Goal: Task Accomplishment & Management: Manage account settings

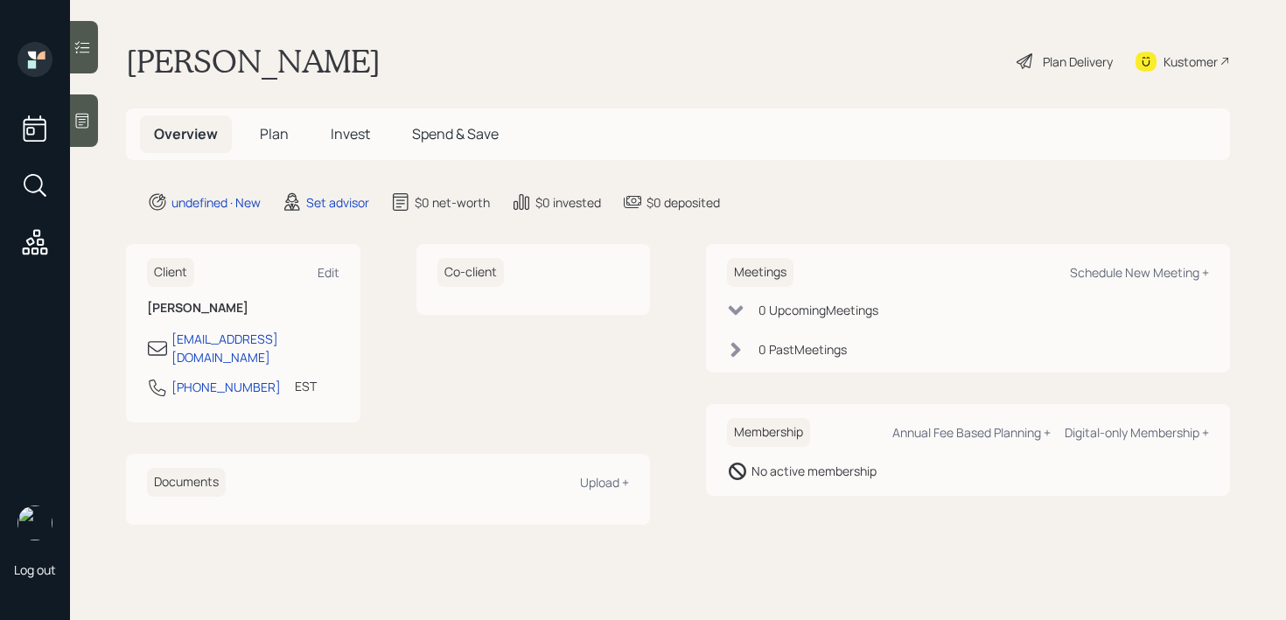
click at [77, 122] on icon at bounding box center [83, 121] width 18 height 18
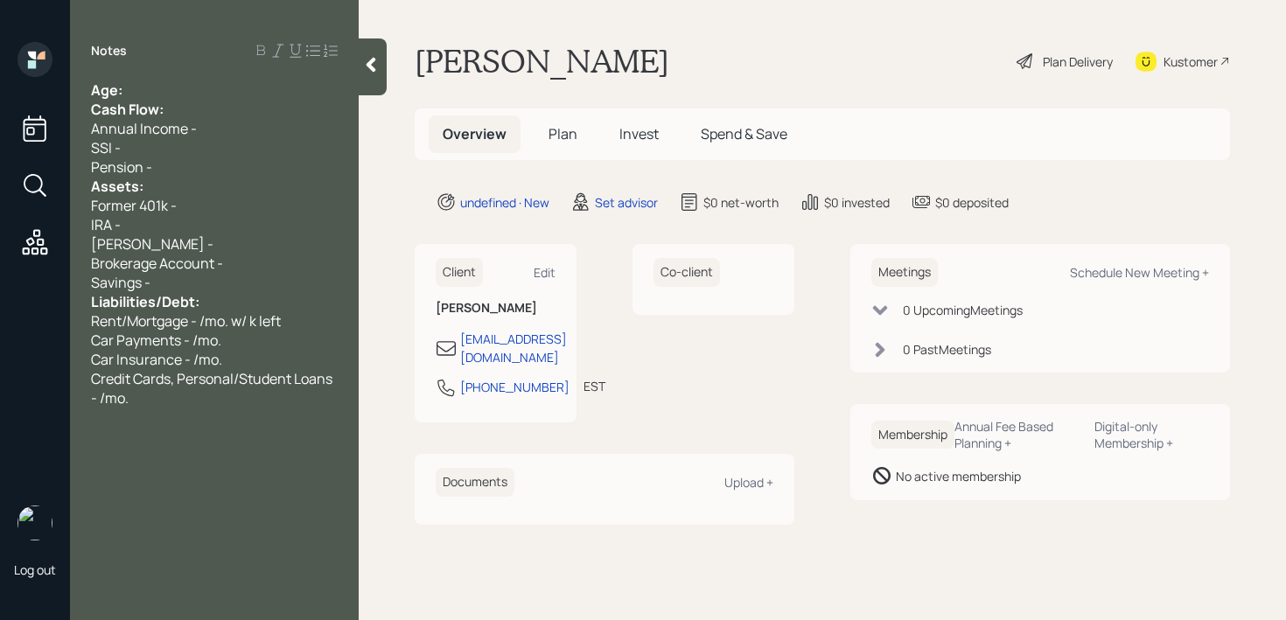
click at [150, 87] on div "Age:" at bounding box center [214, 90] width 247 height 19
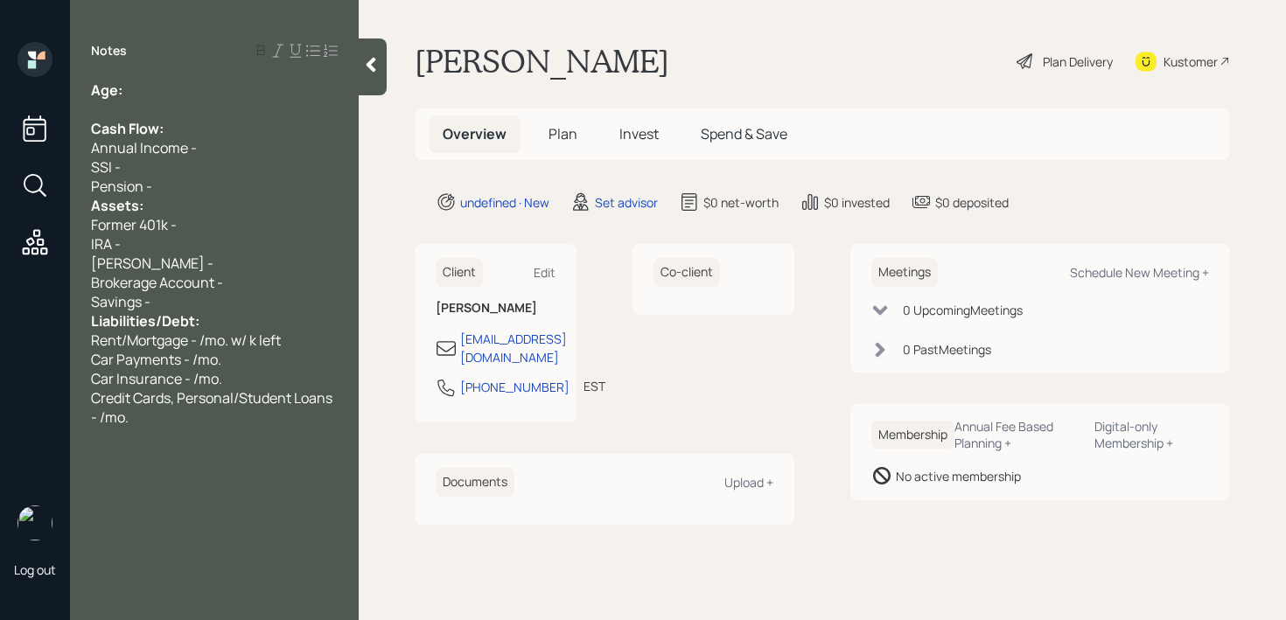
click at [172, 187] on div "Pension -" at bounding box center [214, 186] width 247 height 19
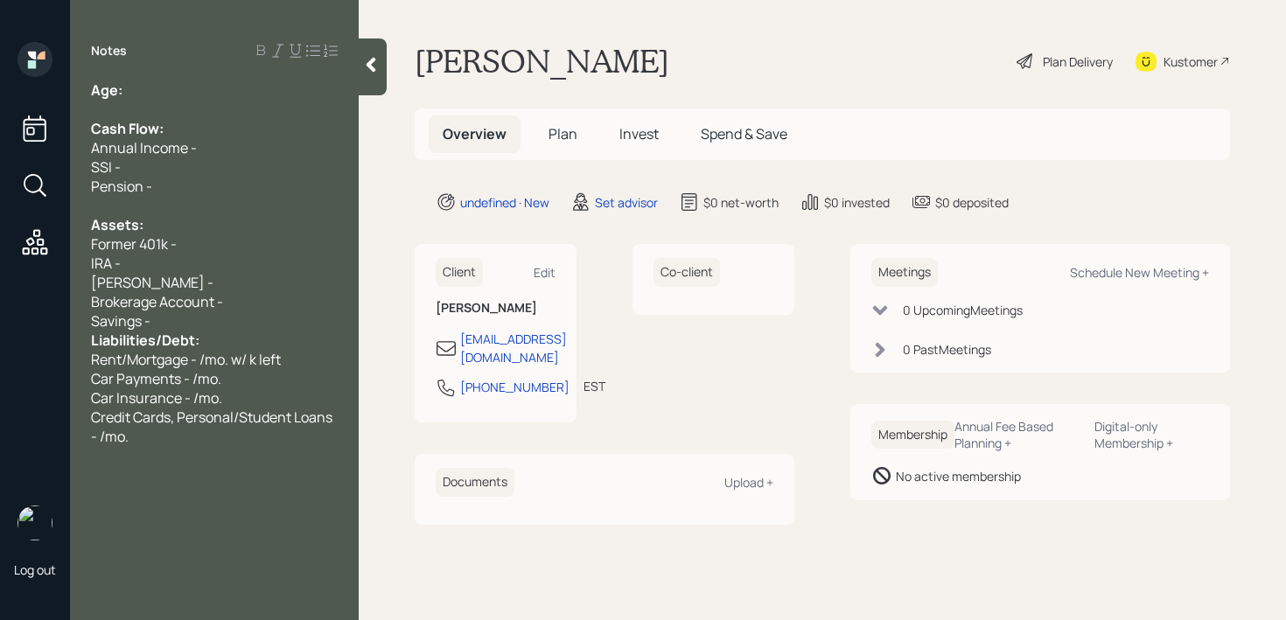
click at [219, 320] on div "Savings -" at bounding box center [214, 321] width 247 height 19
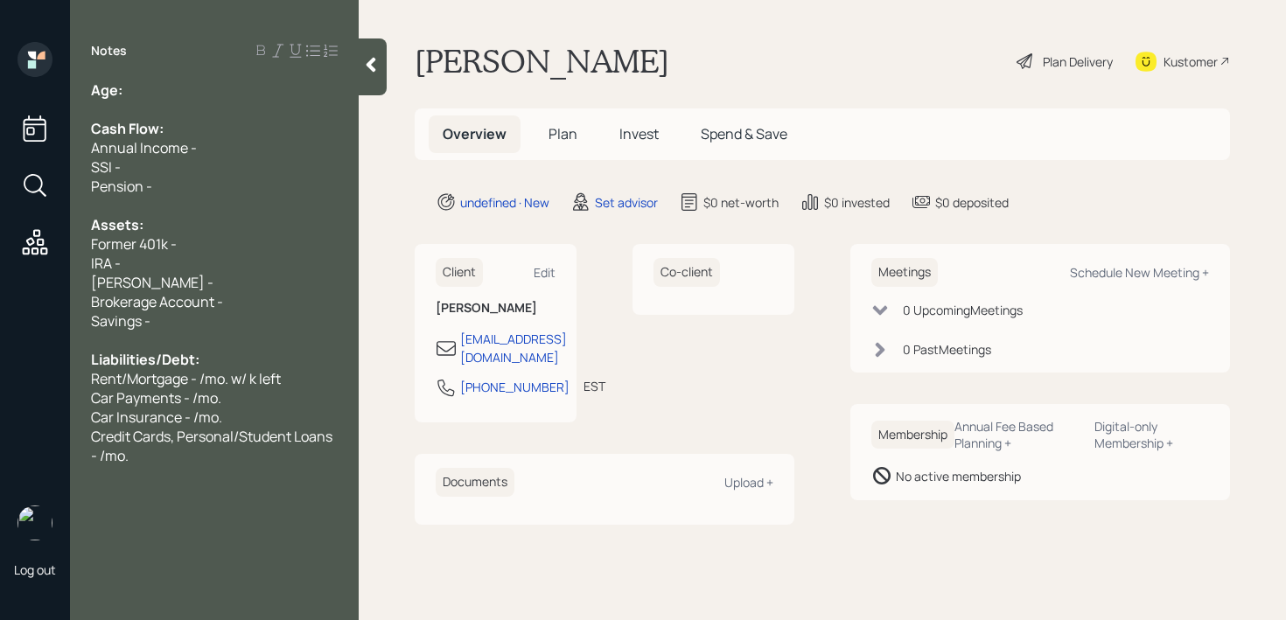
click at [198, 88] on div "Age:" at bounding box center [214, 90] width 247 height 19
drag, startPoint x: 150, startPoint y: 81, endPoint x: 127, endPoint y: 82, distance: 22.8
click at [127, 82] on div "Age: [DEMOGRAPHIC_DATA]" at bounding box center [214, 90] width 247 height 19
click at [165, 95] on div "Age: [DEMOGRAPHIC_DATA]" at bounding box center [214, 90] width 247 height 19
click at [258, 194] on div "Pension -" at bounding box center [214, 186] width 247 height 19
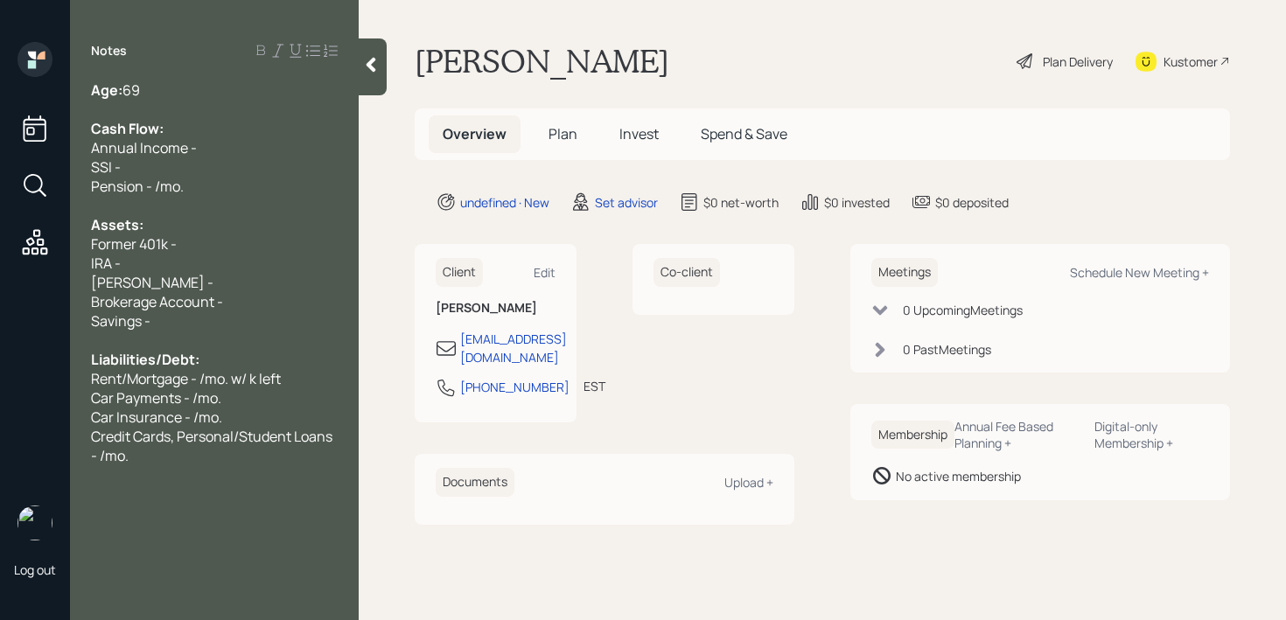
click at [242, 329] on div "Savings -" at bounding box center [214, 321] width 247 height 19
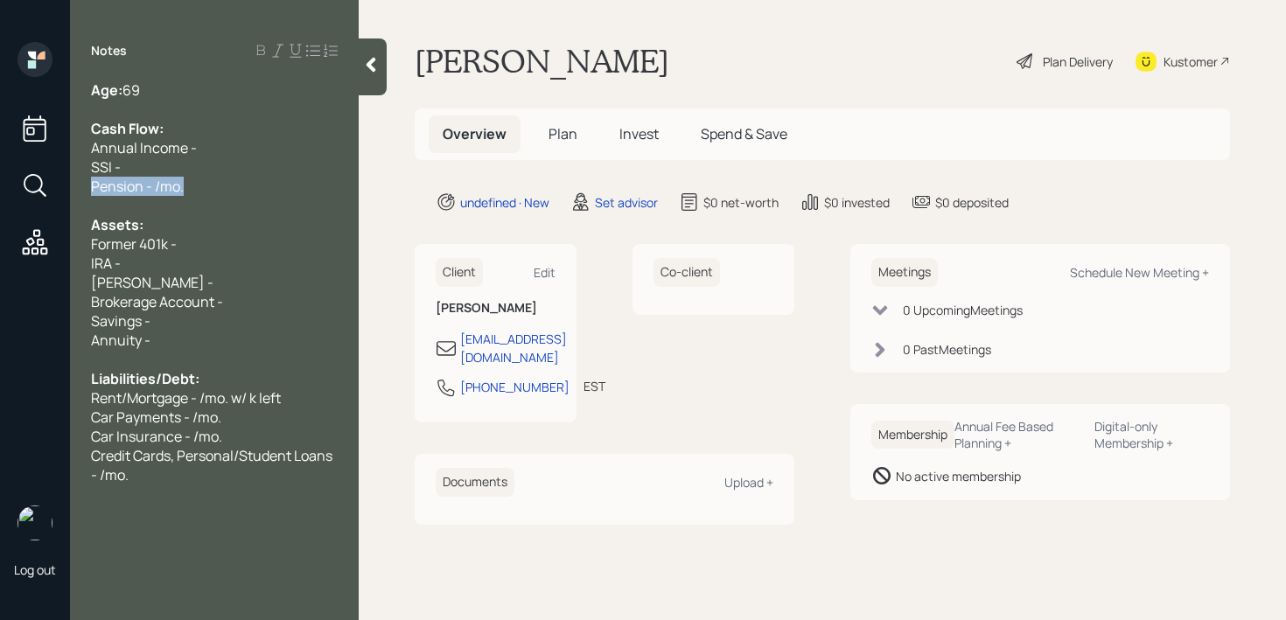
drag, startPoint x: 207, startPoint y: 195, endPoint x: 70, endPoint y: 194, distance: 137.4
click at [70, 194] on div "Log out Notes Age: [DEMOGRAPHIC_DATA] Cash Flow: Annual Income - SSI - Pension …" at bounding box center [643, 310] width 1286 height 620
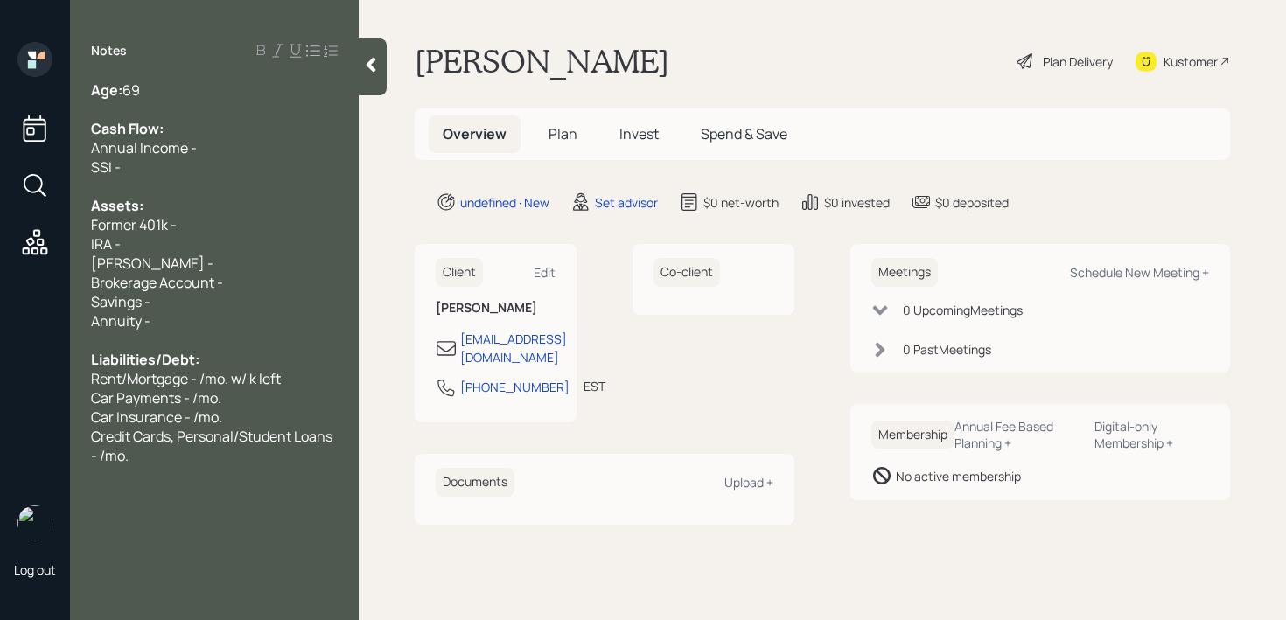
click at [322, 283] on div "Brokerage Account -" at bounding box center [214, 282] width 247 height 19
click at [186, 331] on div at bounding box center [214, 340] width 247 height 19
click at [192, 325] on div "Annuity -" at bounding box center [214, 321] width 247 height 19
click at [214, 172] on div "SSI -" at bounding box center [214, 167] width 247 height 19
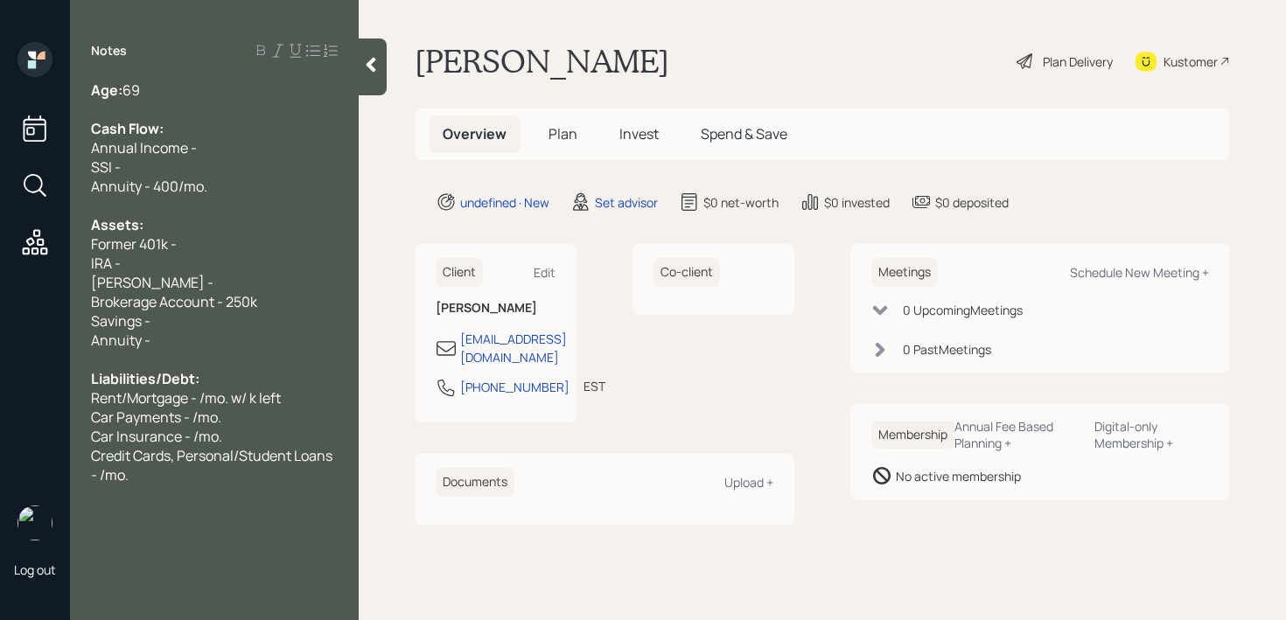
click at [201, 346] on div "Annuity -" at bounding box center [214, 340] width 247 height 19
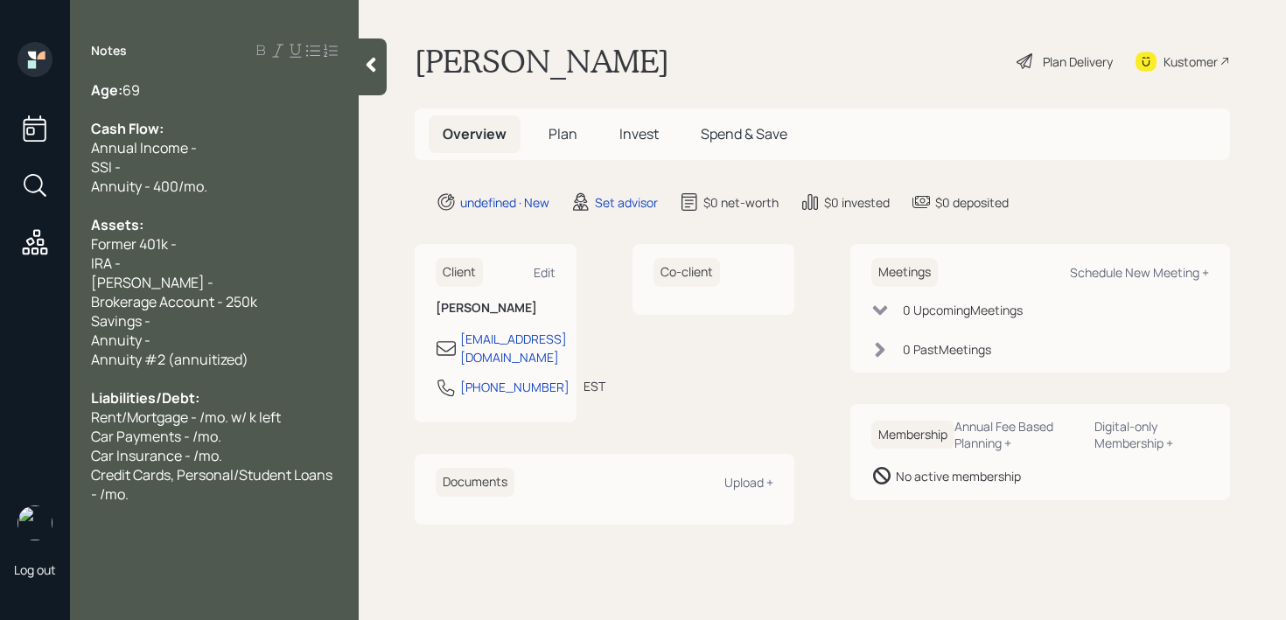
click at [303, 355] on div "Annuity #2 (annuitized)" at bounding box center [214, 359] width 247 height 19
click at [273, 328] on div "Savings -" at bounding box center [214, 321] width 247 height 19
click at [273, 347] on div "Annuity -" at bounding box center [214, 340] width 247 height 19
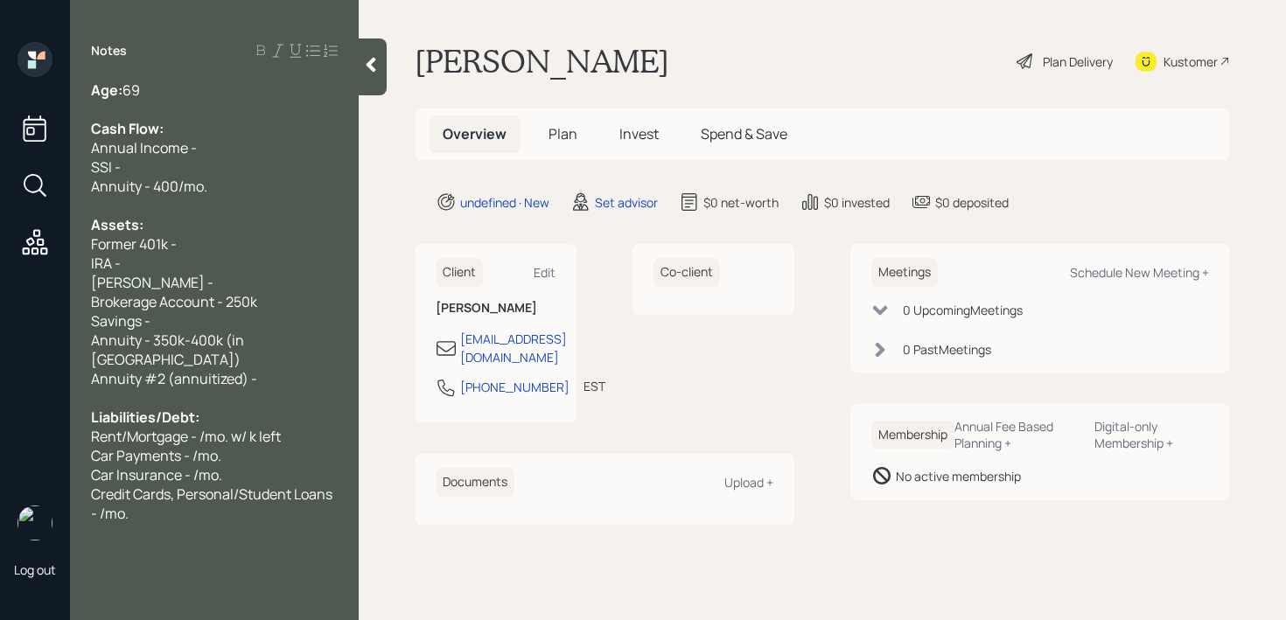
click at [255, 369] on span "Annuity #2 (annuitized) -" at bounding box center [174, 378] width 166 height 19
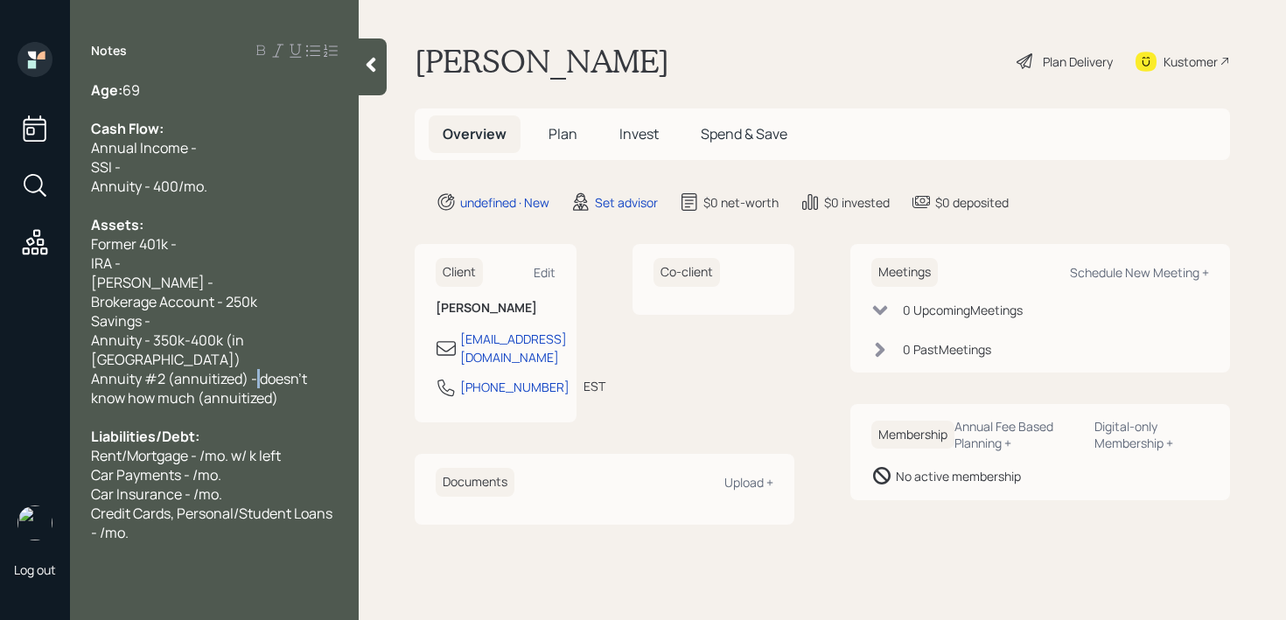
click at [256, 369] on span "Annuity #2 (annuitized) - doesn't know how much (annuitized)" at bounding box center [200, 388] width 219 height 39
click at [248, 369] on span "Annuity #2 (annuitized) - doesn't know how much (annuitized)" at bounding box center [200, 388] width 219 height 39
click at [252, 312] on div "Savings -" at bounding box center [214, 321] width 247 height 19
click at [252, 314] on div "Savings -" at bounding box center [214, 321] width 247 height 19
drag, startPoint x: 181, startPoint y: 323, endPoint x: 1, endPoint y: 323, distance: 180.3
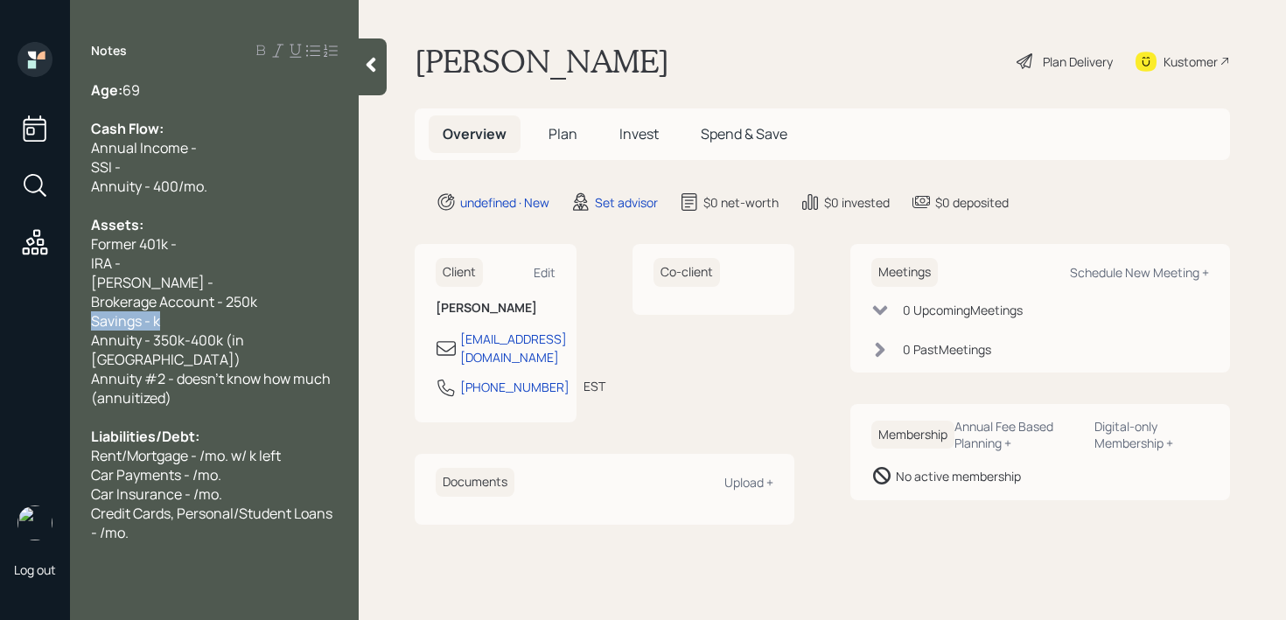
click at [1, 323] on div "Log out Notes Age: [DEMOGRAPHIC_DATA] Cash Flow: Annual Income - SSI - Annuity …" at bounding box center [643, 310] width 1286 height 620
copy span "Savings - k"
click at [102, 255] on span "IRA -" at bounding box center [106, 263] width 30 height 19
click at [141, 192] on span "Annuity - 400/mo." at bounding box center [149, 186] width 116 height 19
click at [141, 178] on span "Annuity - 400/mo." at bounding box center [149, 186] width 116 height 19
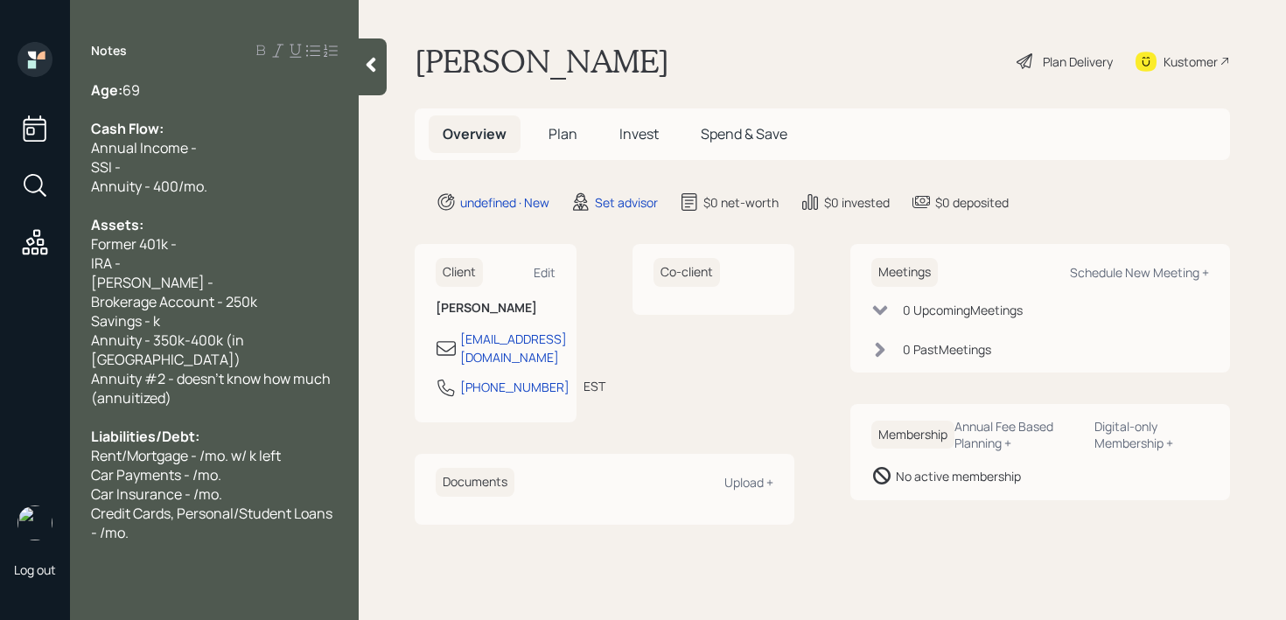
click at [147, 178] on span "Annuity - 400/mo." at bounding box center [149, 186] width 116 height 19
click at [158, 167] on div "SSI -" at bounding box center [214, 167] width 247 height 19
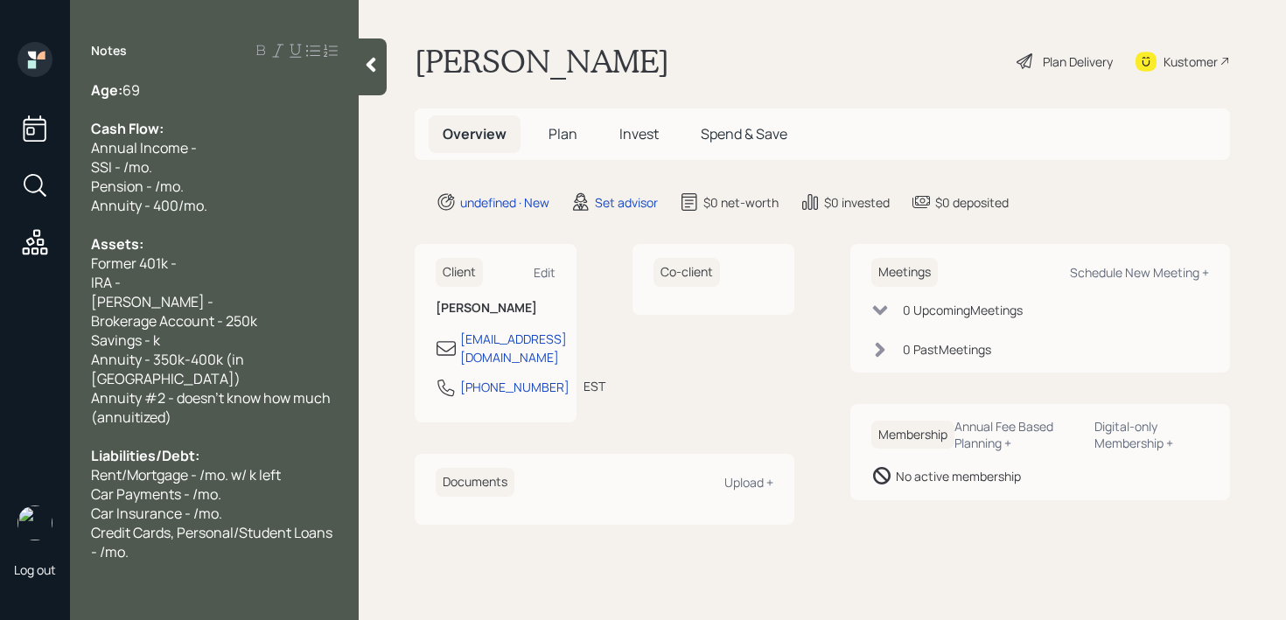
click at [236, 175] on div "SSI - /mo." at bounding box center [214, 167] width 247 height 19
drag, startPoint x: 256, startPoint y: 133, endPoint x: 38, endPoint y: 144, distance: 218.1
click at [38, 144] on div "Log out Notes Age: [DEMOGRAPHIC_DATA] Cash Flow: Annual Income - SSI - /mo. Pen…" at bounding box center [643, 310] width 1286 height 620
click at [158, 157] on span "Annual Income -" at bounding box center [144, 147] width 106 height 19
drag, startPoint x: 184, startPoint y: 155, endPoint x: 0, endPoint y: 155, distance: 183.8
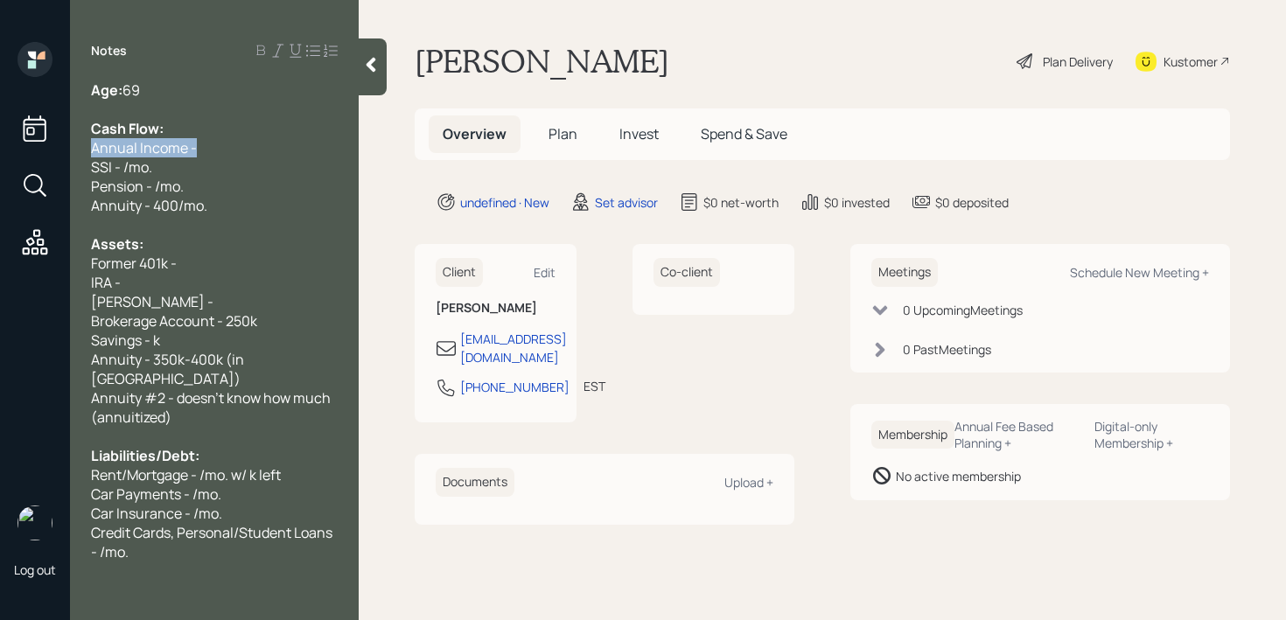
click at [0, 155] on div "Log out Notes Age: [DEMOGRAPHIC_DATA] Cash Flow: Annual Income - SSI - /mo. Pen…" at bounding box center [643, 310] width 1286 height 620
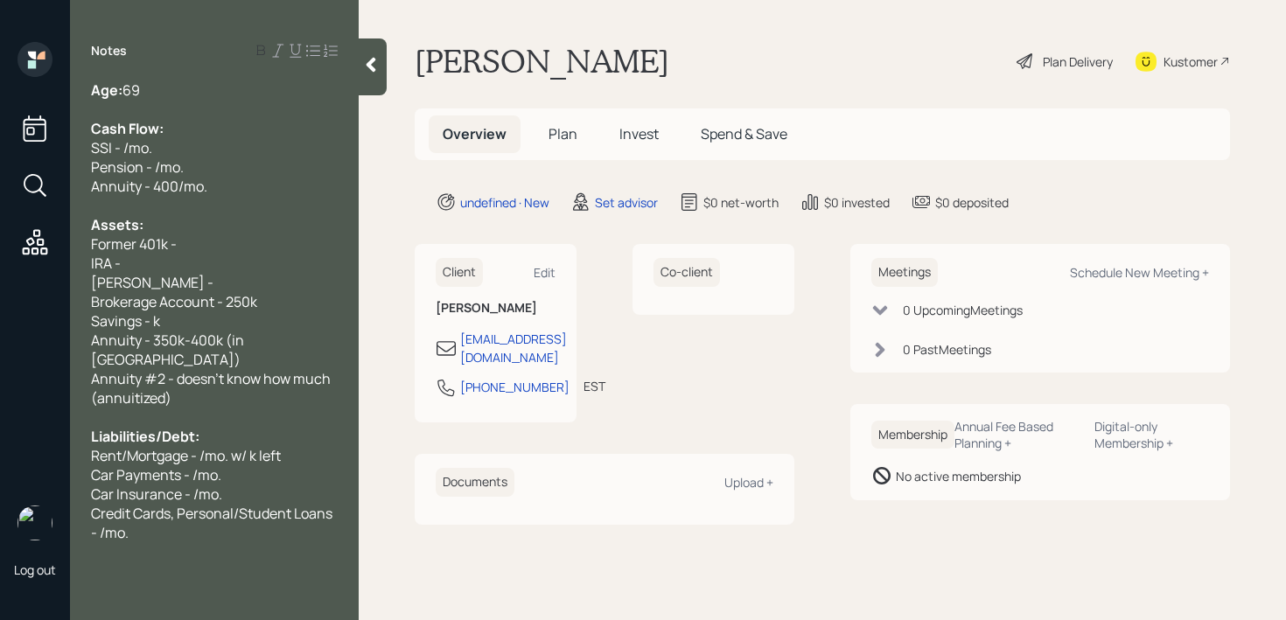
click at [149, 93] on div "Age: [DEMOGRAPHIC_DATA]" at bounding box center [214, 90] width 247 height 19
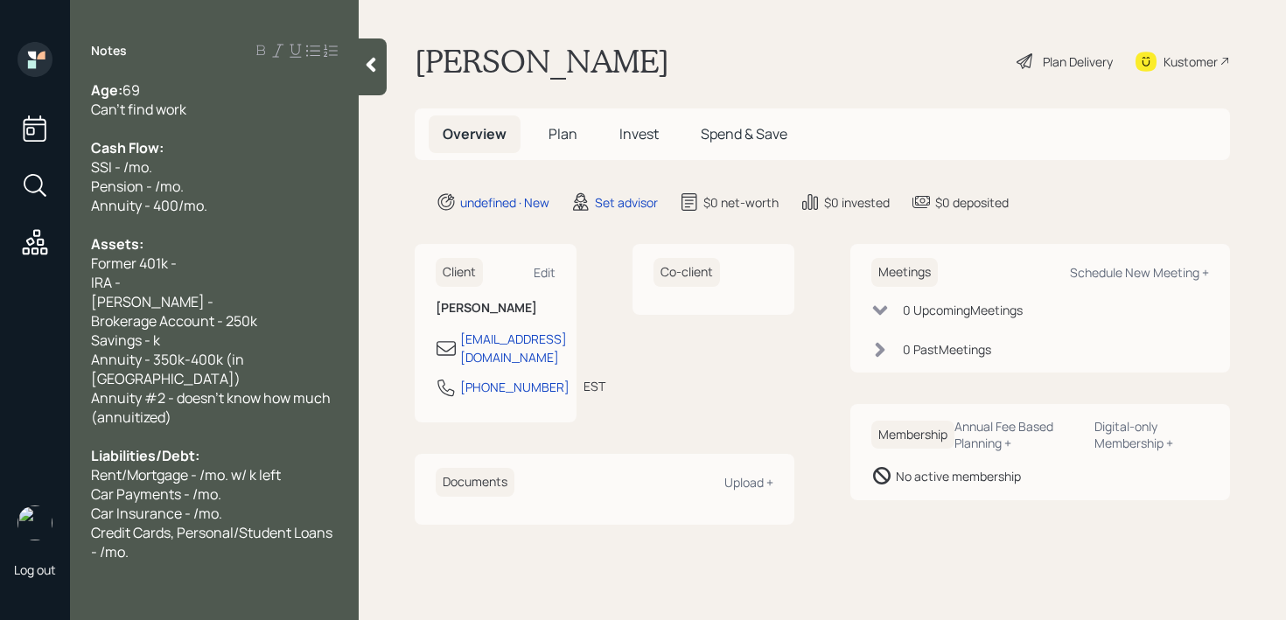
click at [226, 173] on div "SSI - /mo." at bounding box center [214, 167] width 247 height 19
click at [226, 192] on div "Pension - /mo." at bounding box center [214, 186] width 247 height 19
click at [165, 523] on span "Credit Cards, Personal/Student Loans - /mo." at bounding box center [213, 542] width 244 height 39
click at [168, 530] on div "Credit Cards, Personal/Student Loans - /mo." at bounding box center [214, 542] width 247 height 39
click at [200, 320] on span "Brokerage Account - 250k" at bounding box center [174, 321] width 166 height 19
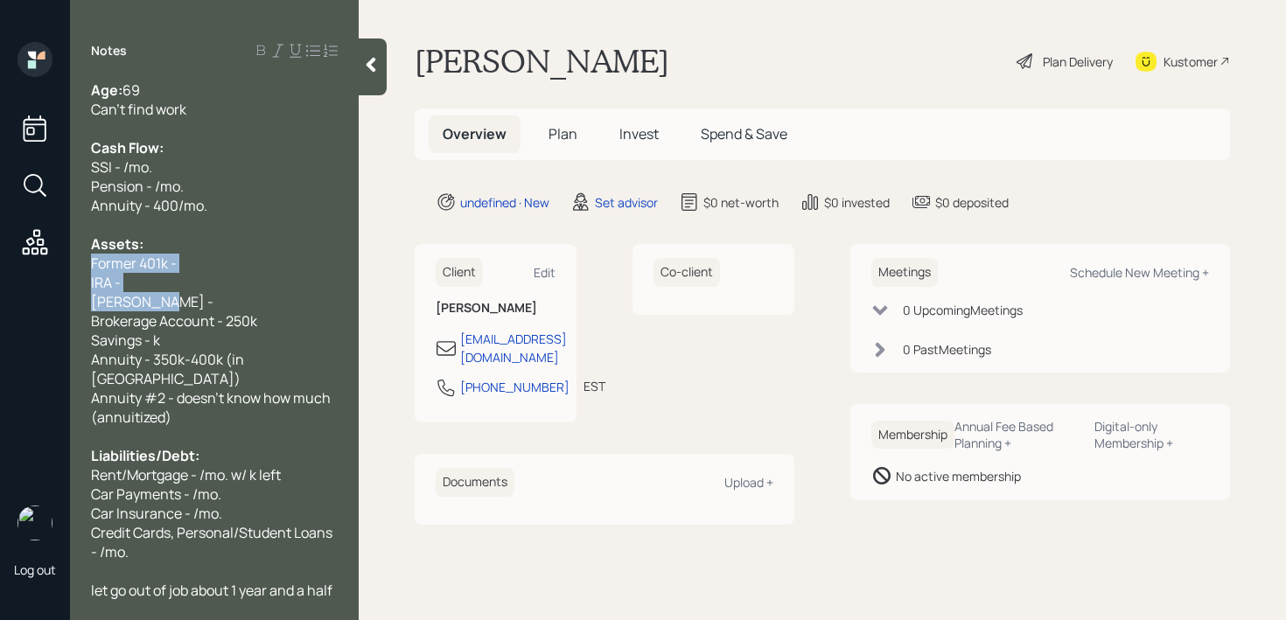
drag, startPoint x: 173, startPoint y: 294, endPoint x: 81, endPoint y: 266, distance: 96.9
click at [81, 266] on div "Age: [DEMOGRAPHIC_DATA] Can't find work Cash Flow: SSI - /mo. Pension - /mo. An…" at bounding box center [214, 340] width 289 height 519
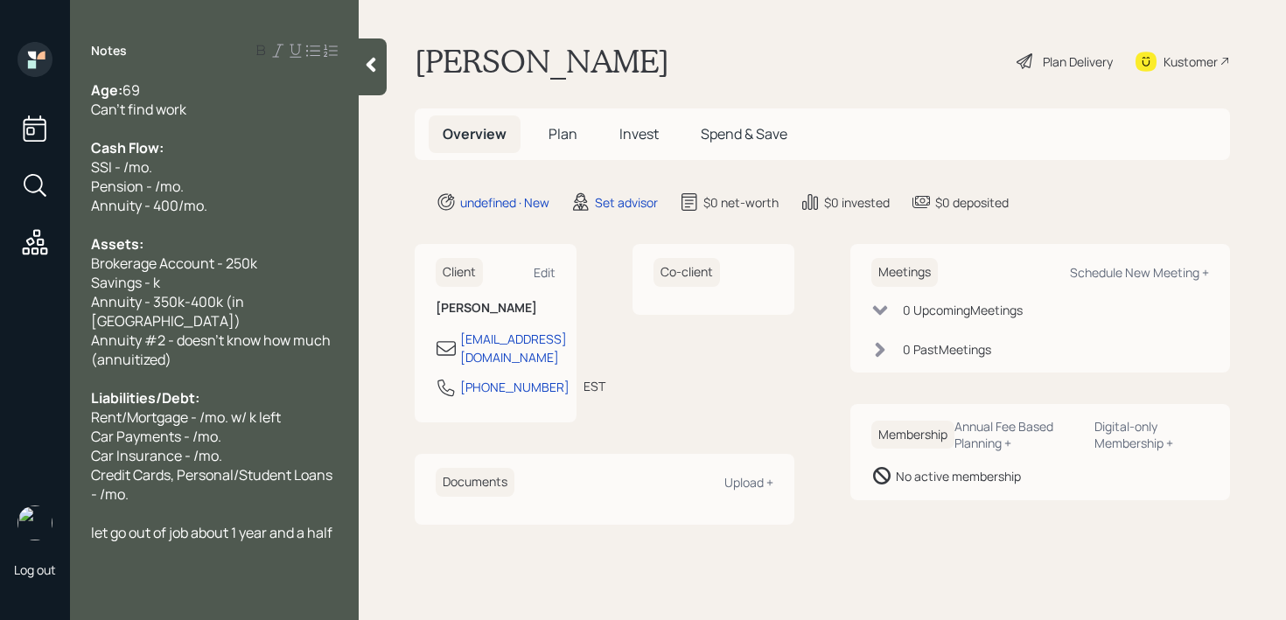
click at [196, 278] on div "Savings - k" at bounding box center [214, 282] width 247 height 19
click at [251, 277] on div "Savings - k" at bounding box center [214, 282] width 247 height 19
click at [260, 333] on div "Annuity #2 - doesn't know how much (annuitized)" at bounding box center [214, 350] width 247 height 39
click at [261, 273] on div "Savings - 6k" at bounding box center [214, 282] width 247 height 19
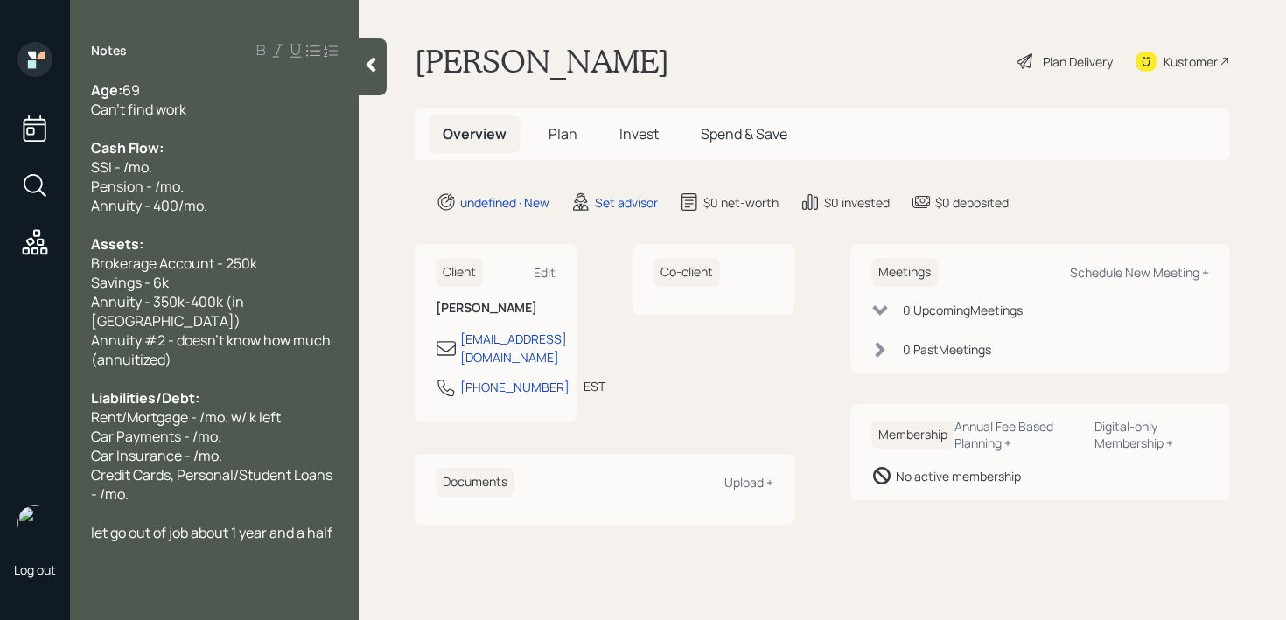
click at [267, 203] on div "Annuity - 400/mo." at bounding box center [214, 205] width 247 height 19
click at [245, 194] on div "Pension - /mo." at bounding box center [214, 186] width 247 height 19
click at [153, 194] on span "Pension - /mo." at bounding box center [137, 186] width 93 height 19
click at [156, 194] on span "Pension - /mo." at bounding box center [137, 186] width 93 height 19
click at [247, 299] on span "Annuity - 350k-400k (in [GEOGRAPHIC_DATA])" at bounding box center [169, 311] width 156 height 39
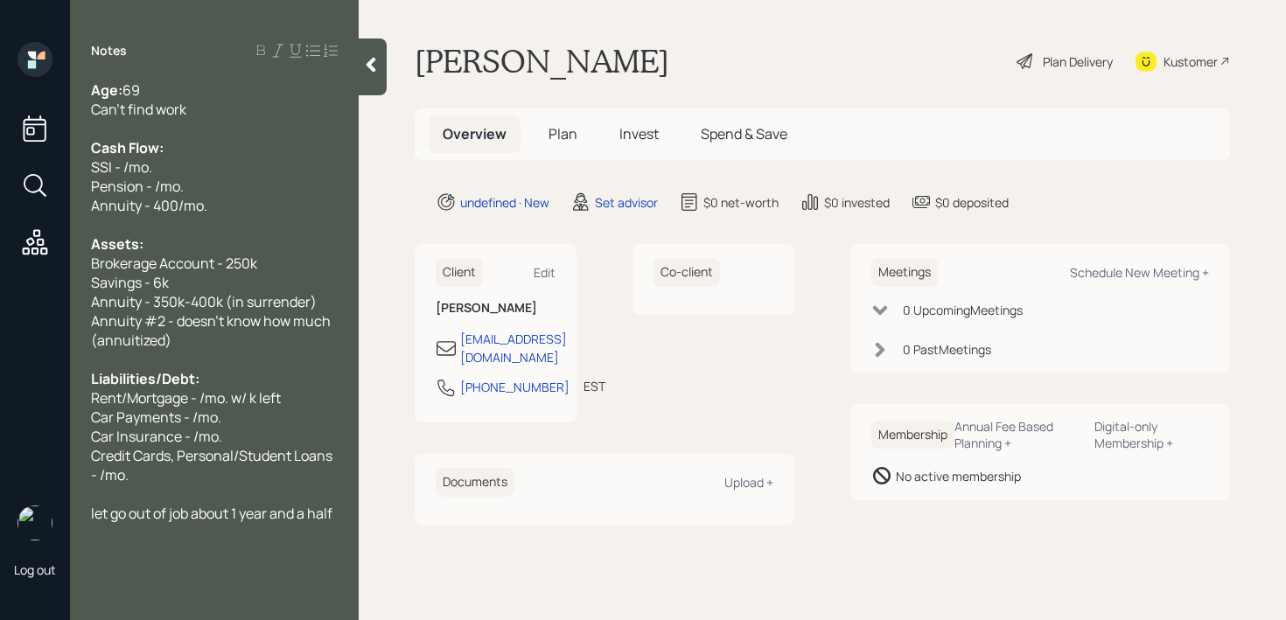
click at [229, 153] on div "Cash Flow:" at bounding box center [214, 147] width 247 height 19
click at [218, 193] on div "Pension - /mo." at bounding box center [214, 186] width 247 height 19
click at [211, 177] on div "Pension - /mo." at bounding box center [214, 186] width 247 height 19
click at [130, 173] on span "SSI - /mo." at bounding box center [121, 167] width 61 height 19
click at [253, 200] on div "Annuity - 400/mo." at bounding box center [214, 205] width 247 height 19
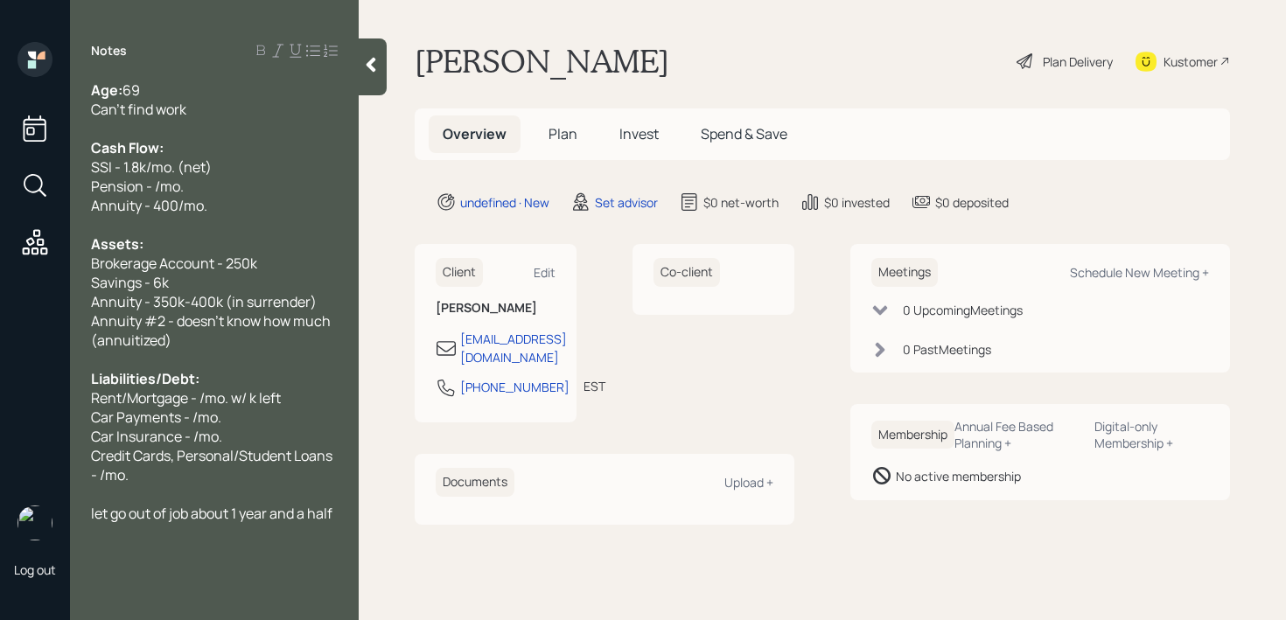
click at [260, 179] on div "Pension - /mo." at bounding box center [214, 186] width 247 height 19
drag, startPoint x: 260, startPoint y: 179, endPoint x: 49, endPoint y: 179, distance: 210.9
click at [49, 179] on div "Log out Notes Age: [DEMOGRAPHIC_DATA] Can't find work Cash Flow: SSI - 1.8k/mo.…" at bounding box center [643, 310] width 1286 height 620
click at [158, 185] on span "Pension - /mo." at bounding box center [137, 186] width 93 height 19
click at [239, 186] on div "Pension - 1.8k/mo." at bounding box center [214, 186] width 247 height 19
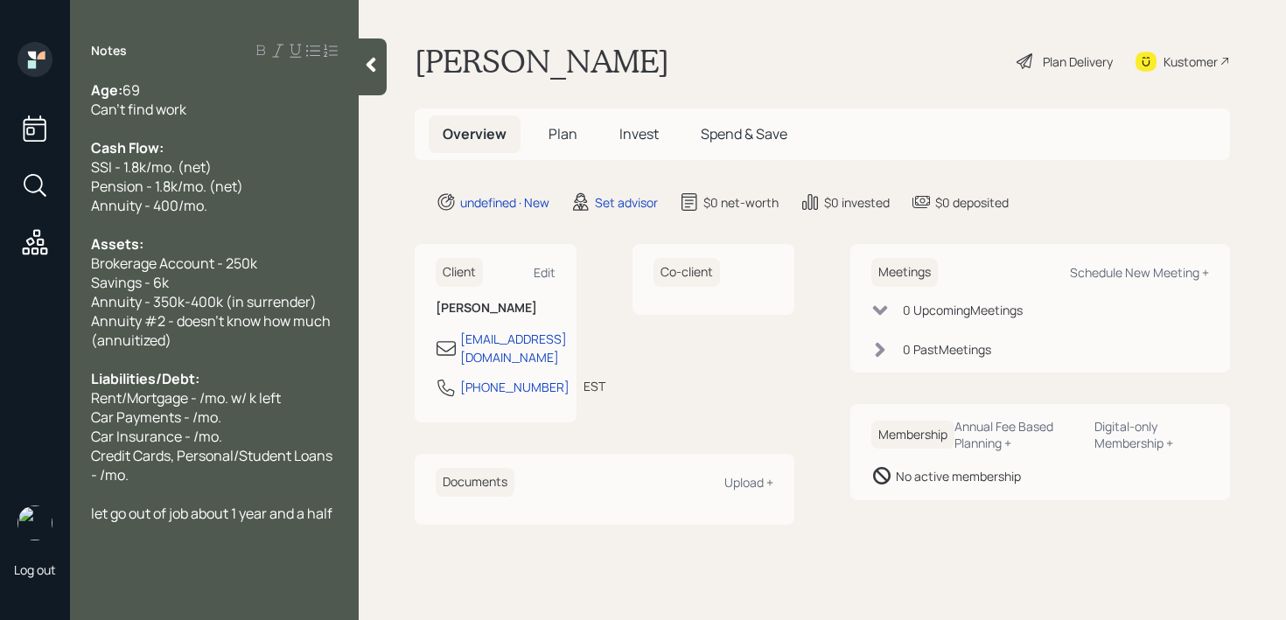
click at [144, 166] on span "SSI - 1.8k/mo. (net)" at bounding box center [151, 167] width 121 height 19
click at [280, 185] on div "Pension - 1.8k/mo. (net)" at bounding box center [214, 186] width 247 height 19
click at [279, 190] on div "Pension - 1.8k/mo. (net)" at bounding box center [214, 186] width 247 height 19
click at [269, 190] on div "Pension - 1.8k/mo. (net)" at bounding box center [214, 186] width 247 height 19
click at [266, 263] on div "Brokerage Account - 250k" at bounding box center [214, 263] width 247 height 19
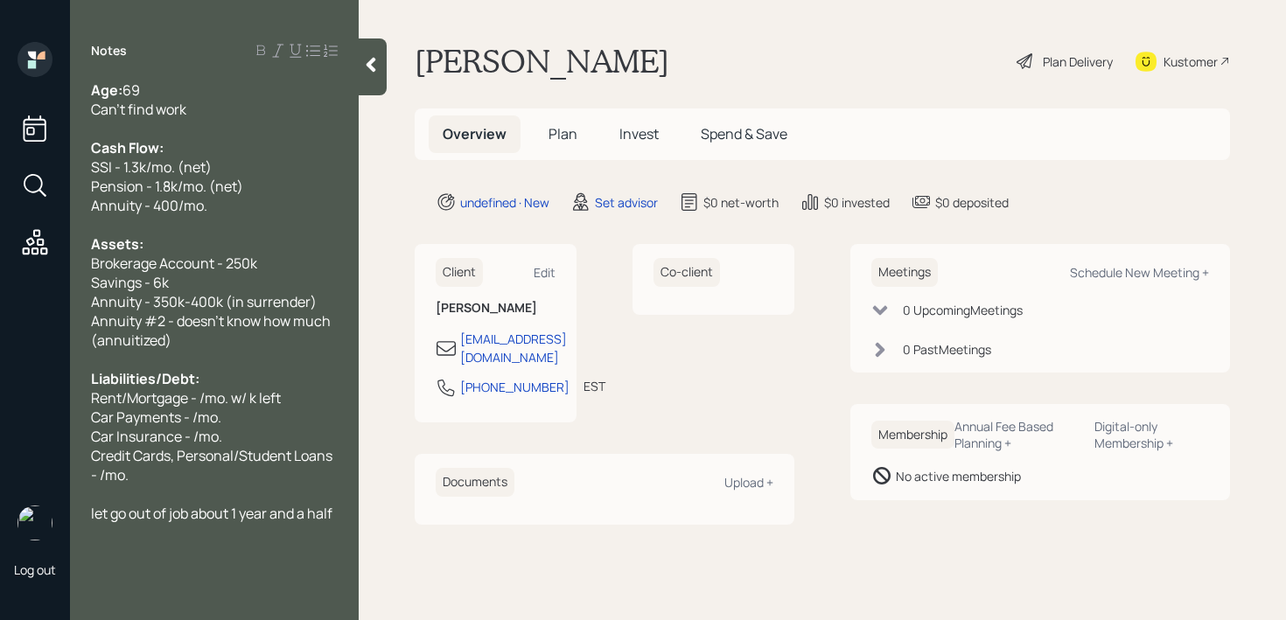
click at [228, 429] on div "Car Insurance - /mo." at bounding box center [214, 436] width 247 height 19
drag, startPoint x: 131, startPoint y: 397, endPoint x: 65, endPoint y: 397, distance: 66.5
click at [65, 397] on div "Log out Notes Age: [DEMOGRAPHIC_DATA] Can't find work Cash Flow: SSI - 1.3k/mo.…" at bounding box center [643, 310] width 1286 height 620
click at [284, 258] on div "Brokerage Account - 250k" at bounding box center [214, 263] width 247 height 19
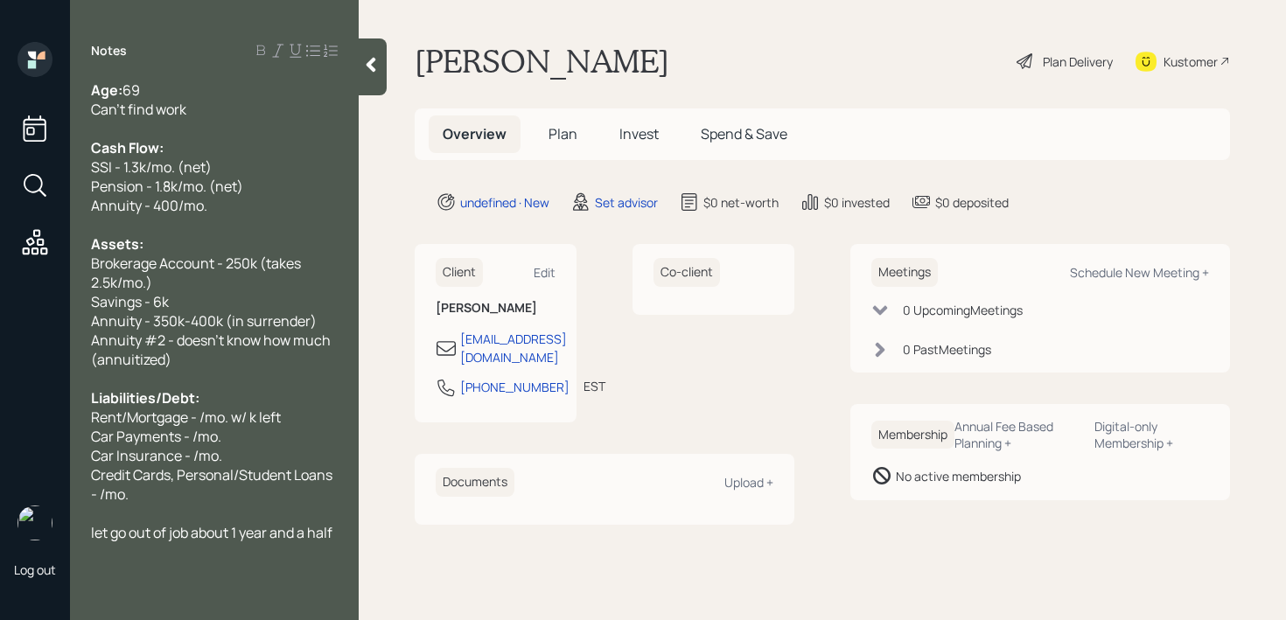
click at [304, 266] on span "Brokerage Account - 250k (takes 2.5k/mo.)" at bounding box center [197, 273] width 213 height 39
drag, startPoint x: 284, startPoint y: 416, endPoint x: 0, endPoint y: 416, distance: 284.4
click at [0, 416] on div "Log out Notes Age: [DEMOGRAPHIC_DATA] Can't find work Cash Flow: SSI - 1.3k/mo.…" at bounding box center [643, 310] width 1286 height 620
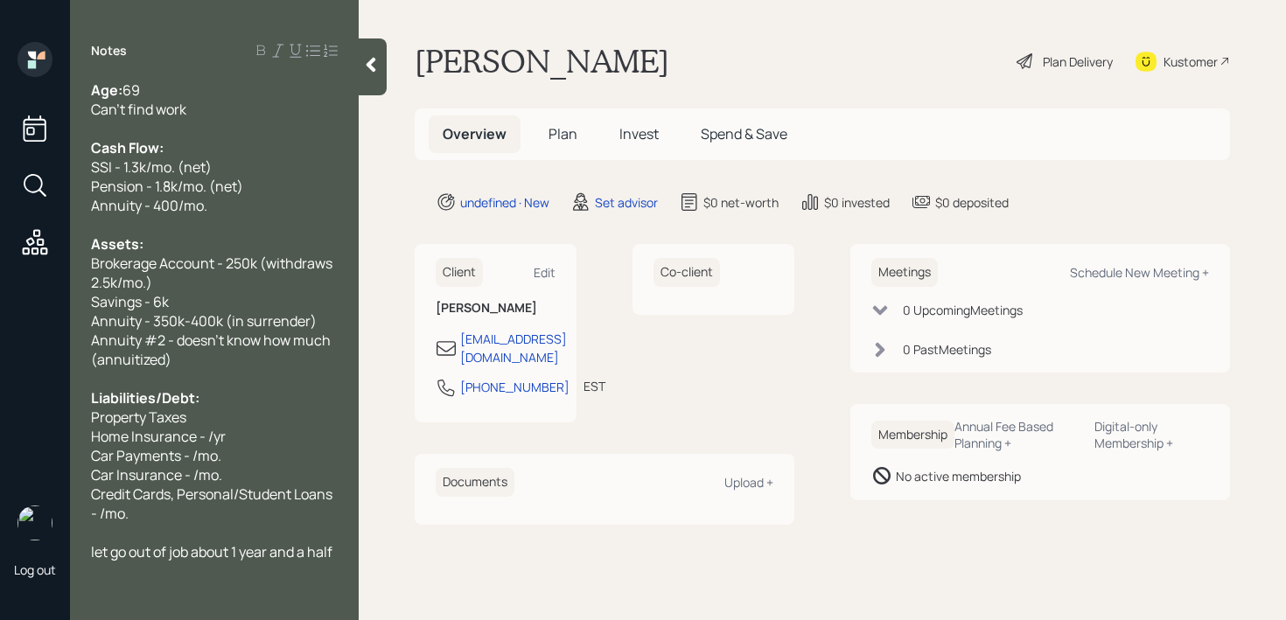
click at [234, 418] on div "Property Taxes" at bounding box center [214, 417] width 247 height 19
click at [238, 403] on div "Liabilities/Debt:" at bounding box center [214, 398] width 247 height 19
click at [236, 423] on div "Property Taxes - /yr" at bounding box center [214, 417] width 247 height 19
click at [236, 446] on div "Car Payments - /mo." at bounding box center [214, 455] width 247 height 19
click at [239, 440] on div "Home Insurance - /yr" at bounding box center [214, 436] width 247 height 19
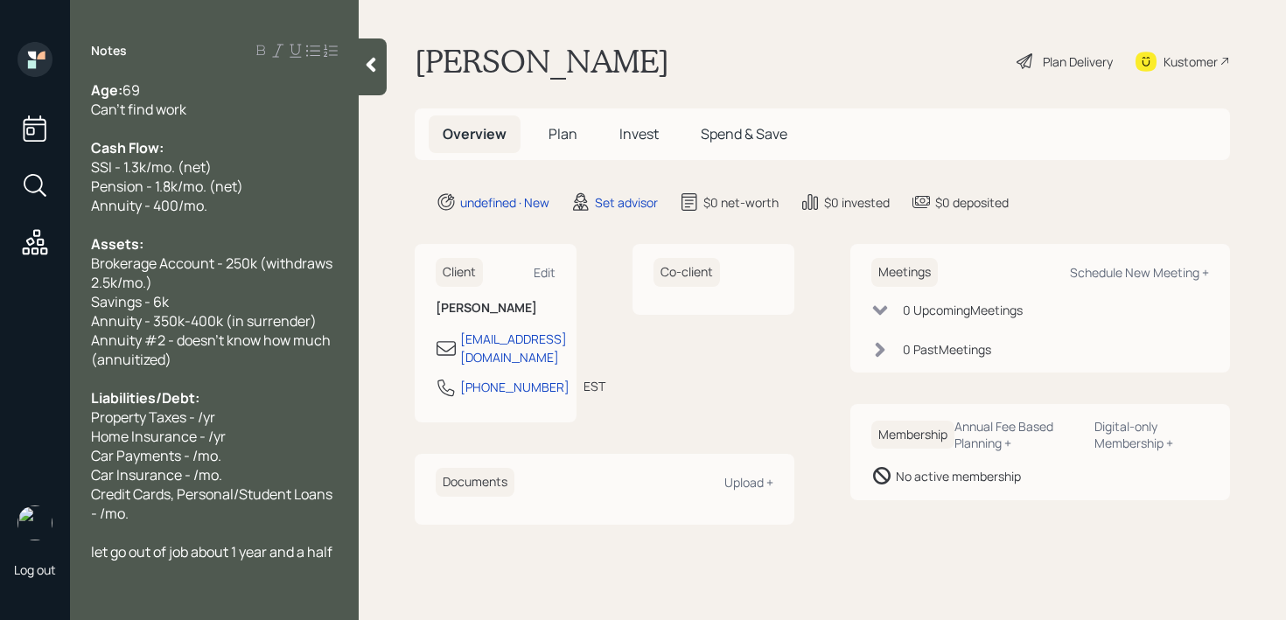
drag, startPoint x: 199, startPoint y: 424, endPoint x: 379, endPoint y: 439, distance: 180.9
click at [205, 424] on span "Property Taxes - /yr" at bounding box center [153, 417] width 124 height 19
click at [186, 424] on span "Property Taxes - /yr" at bounding box center [153, 417] width 124 height 19
drag, startPoint x: 205, startPoint y: 423, endPoint x: 207, endPoint y: 411, distance: 11.7
click at [205, 423] on span "Property Taxes - /yr" at bounding box center [153, 417] width 124 height 19
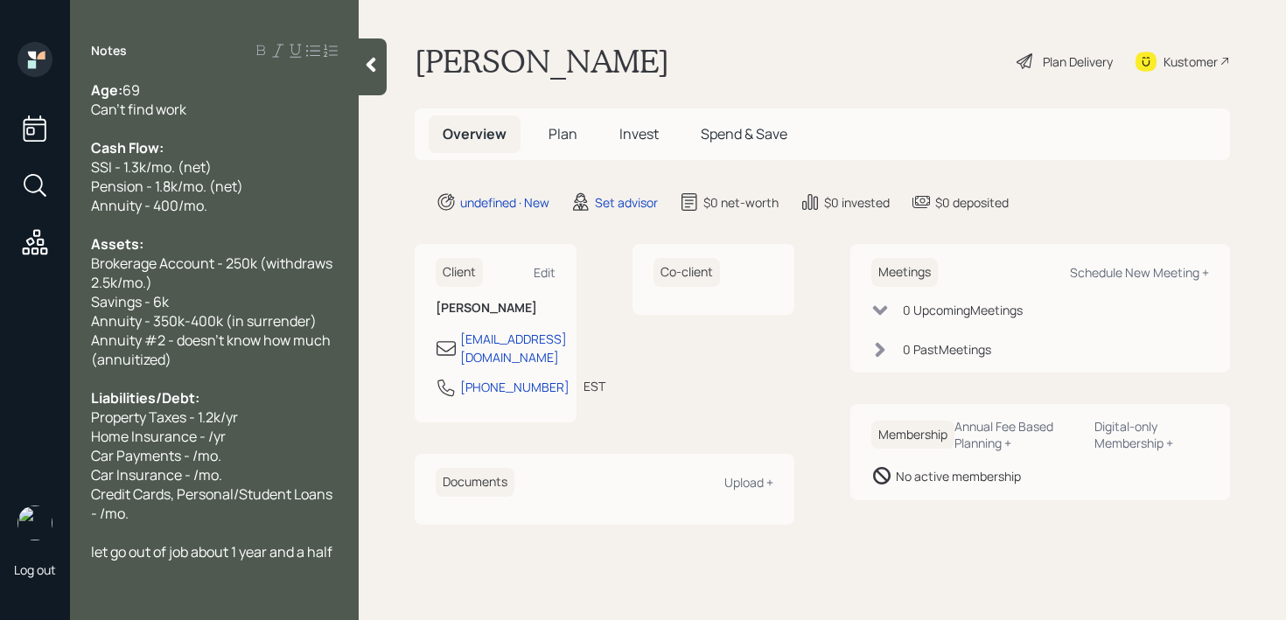
click at [213, 445] on span "Home Insurance - /yr" at bounding box center [158, 436] width 135 height 19
drag, startPoint x: 242, startPoint y: 468, endPoint x: 0, endPoint y: 465, distance: 241.5
click at [0, 465] on div "Log out Notes Age: [DEMOGRAPHIC_DATA] Can't find work Cash Flow: SSI - 1.3k/mo.…" at bounding box center [643, 310] width 1286 height 620
drag, startPoint x: 259, startPoint y: 464, endPoint x: 154, endPoint y: 463, distance: 105.0
click at [154, 463] on div "Car Payments - /mo." at bounding box center [214, 455] width 247 height 19
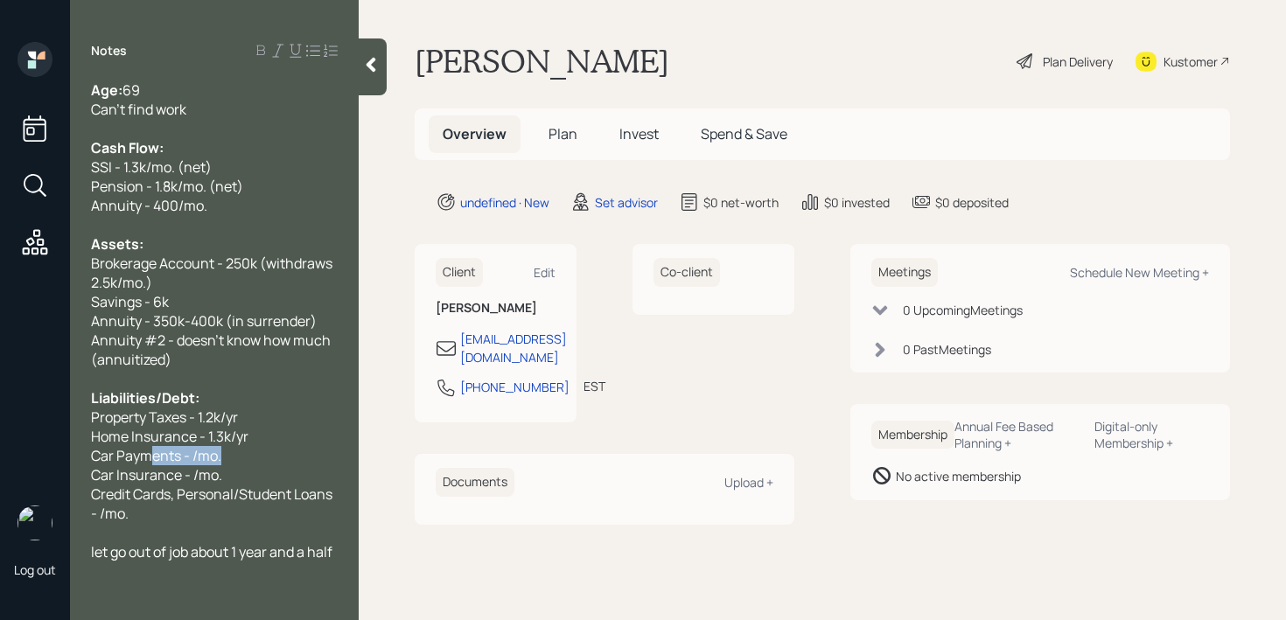
click at [154, 463] on span "Car Payments - /mo." at bounding box center [156, 455] width 130 height 19
drag, startPoint x: 228, startPoint y: 463, endPoint x: 0, endPoint y: 429, distance: 230.9
click at [0, 429] on div "Log out Notes Age: [DEMOGRAPHIC_DATA] Can't find work Cash Flow: SSI - 1.3k/mo.…" at bounding box center [643, 310] width 1286 height 620
click at [242, 445] on span "Home Insurance - 1.3k/yr" at bounding box center [170, 436] width 158 height 19
drag, startPoint x: 242, startPoint y: 449, endPoint x: 0, endPoint y: 449, distance: 242.4
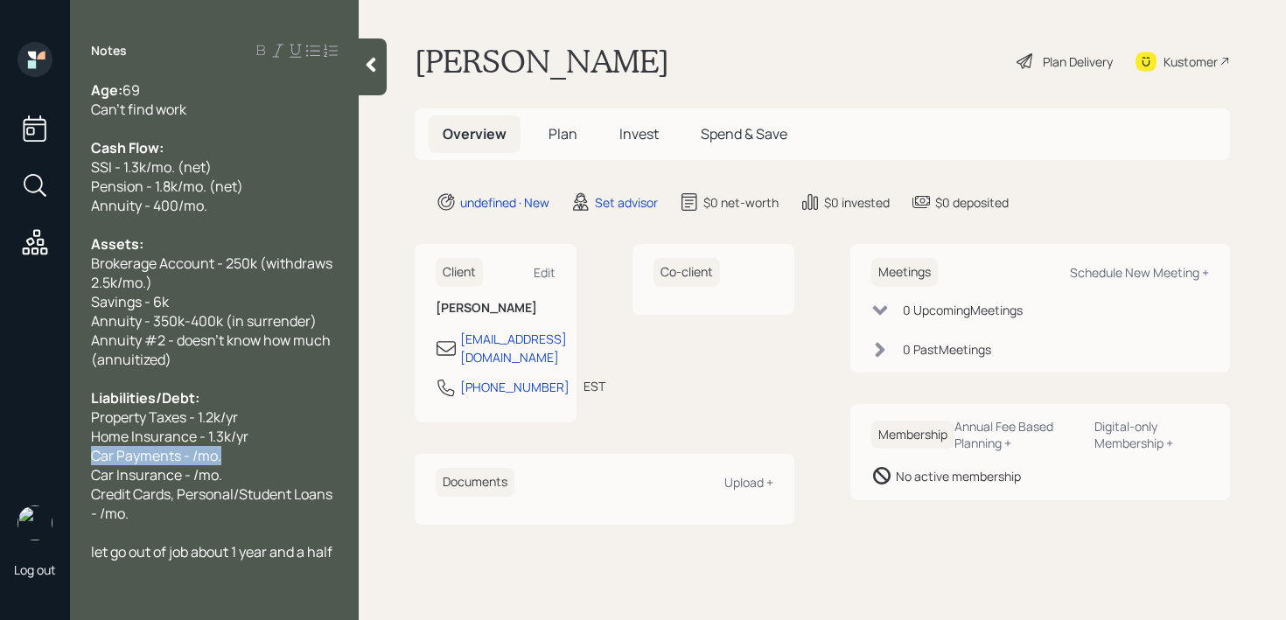
click at [0, 449] on div "Log out Notes Age: [DEMOGRAPHIC_DATA] Can't find work Cash Flow: SSI - 1.3k/mo.…" at bounding box center [643, 310] width 1286 height 620
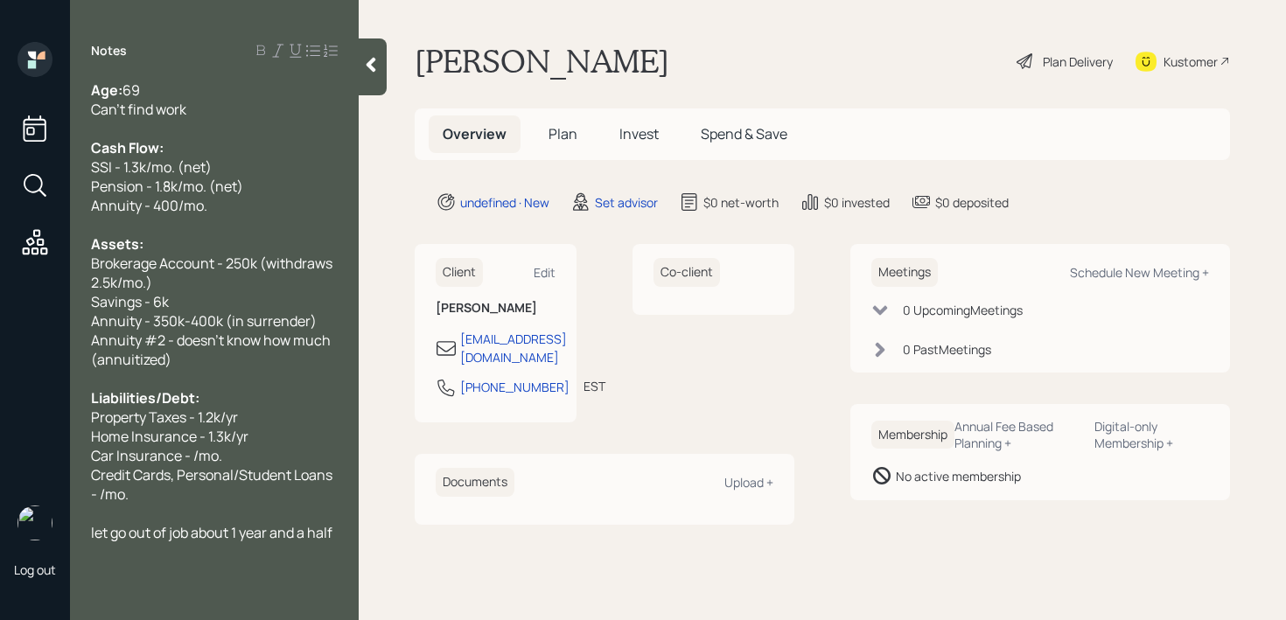
click at [192, 452] on span "Car Insurance - /mo." at bounding box center [156, 455] width 131 height 19
click at [298, 457] on div "Car Insurance - 1.6k/mo." at bounding box center [214, 455] width 247 height 19
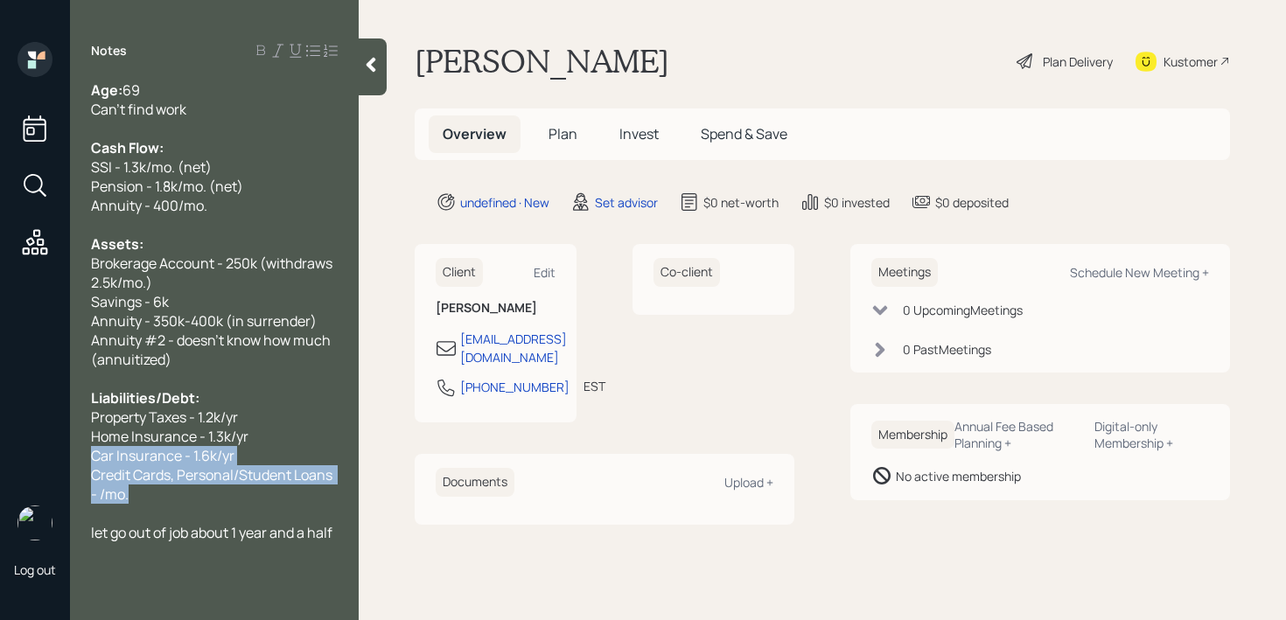
drag, startPoint x: 231, startPoint y: 496, endPoint x: 84, endPoint y: 461, distance: 151.1
click at [85, 463] on div "Age: [DEMOGRAPHIC_DATA] Can't find work Cash Flow: SSI - 1.3k/mo. (net) Pension…" at bounding box center [214, 312] width 289 height 462
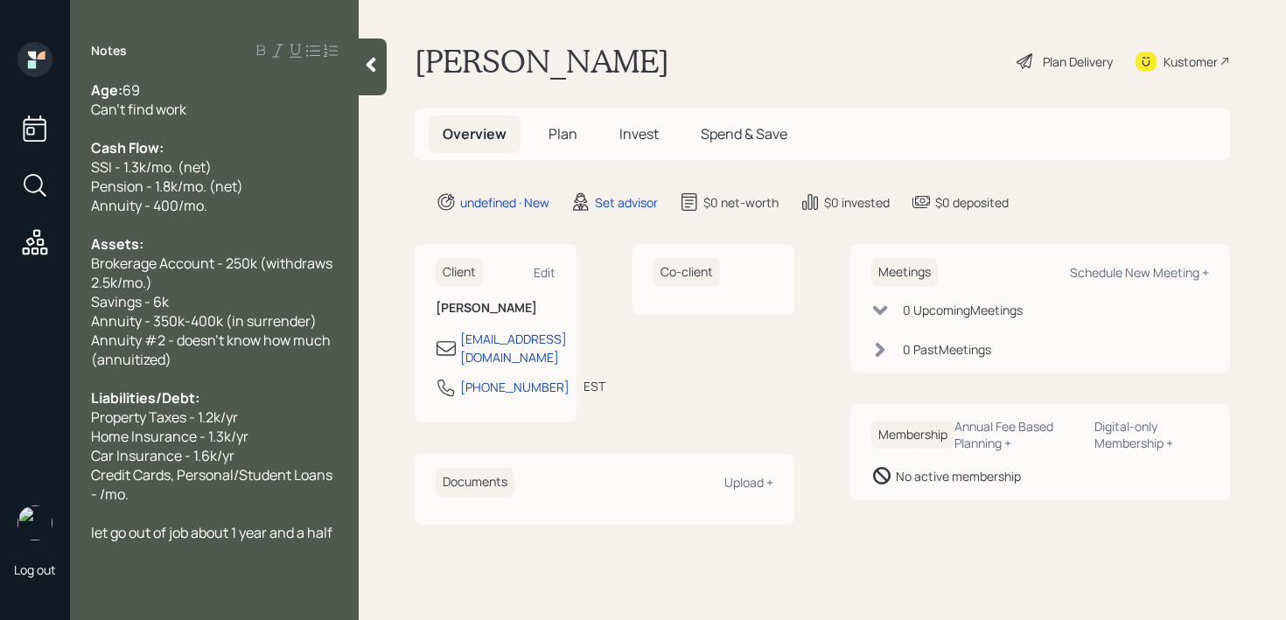
click at [143, 494] on div "Credit Cards, Personal/Student Loans - /mo." at bounding box center [214, 485] width 247 height 39
drag, startPoint x: 143, startPoint y: 494, endPoint x: 85, endPoint y: 467, distance: 63.8
click at [85, 467] on div "Age: [DEMOGRAPHIC_DATA] Can't find work Cash Flow: SSI - 1.3k/mo. (net) Pension…" at bounding box center [214, 312] width 289 height 462
click at [309, 477] on span "Long Term Care Insurance - 900/3mo." at bounding box center [212, 475] width 243 height 19
click at [335, 475] on div "Long Term Care Insurance - 900/3mo." at bounding box center [214, 475] width 247 height 19
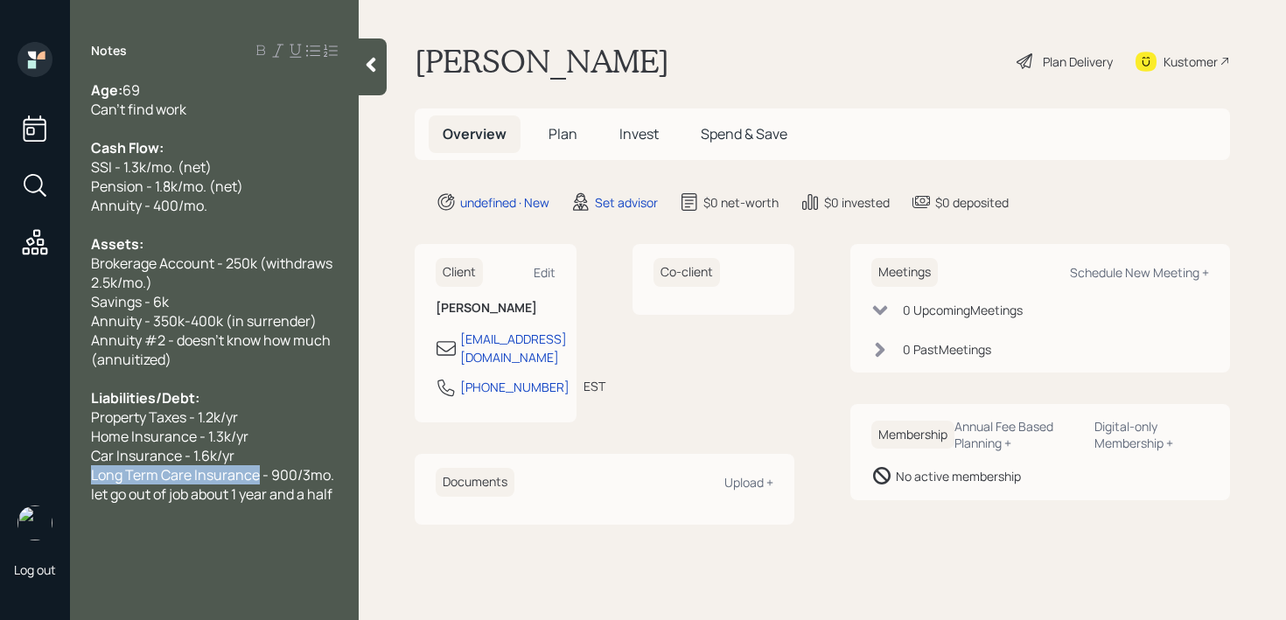
drag, startPoint x: 257, startPoint y: 476, endPoint x: 36, endPoint y: 476, distance: 221.4
click at [36, 476] on div "Log out Notes Age: [DEMOGRAPHIC_DATA] Can't find work Cash Flow: SSI - 1.3k/mo.…" at bounding box center [643, 310] width 1286 height 620
click at [261, 444] on div "Home Insurance - 1.3k/yr" at bounding box center [214, 436] width 247 height 19
click at [336, 471] on div "Long Term Care Insurance - 900/3mo." at bounding box center [214, 475] width 247 height 19
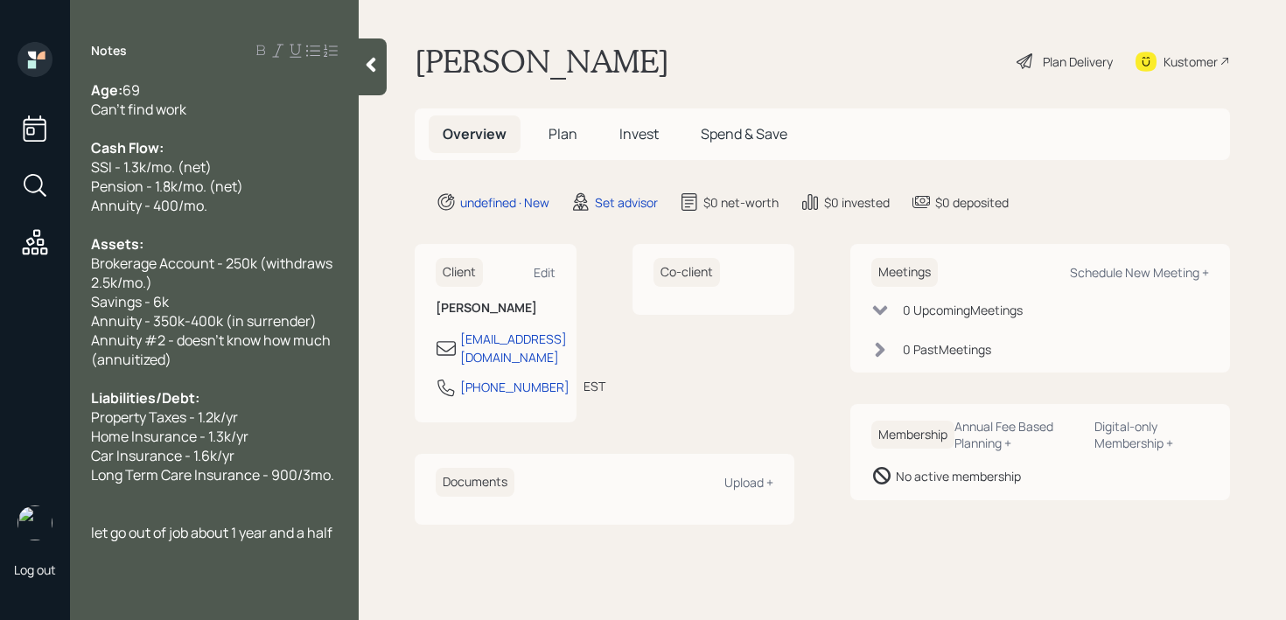
click at [177, 466] on span "Long Term Care Insurance - 900/3mo." at bounding box center [212, 475] width 243 height 19
click at [259, 470] on span "Long Term Care Insurance - 900/3mo." at bounding box center [212, 475] width 243 height 19
click at [340, 484] on div "Age: [DEMOGRAPHIC_DATA] Can't find work Cash Flow: SSI - 1.3k/mo. (net) Pension…" at bounding box center [214, 312] width 289 height 462
click at [331, 480] on span "Long Term Care Insurance - 900/3mo." at bounding box center [212, 475] width 243 height 19
click at [310, 524] on span "let go out of job about 1 year and a half" at bounding box center [212, 532] width 242 height 19
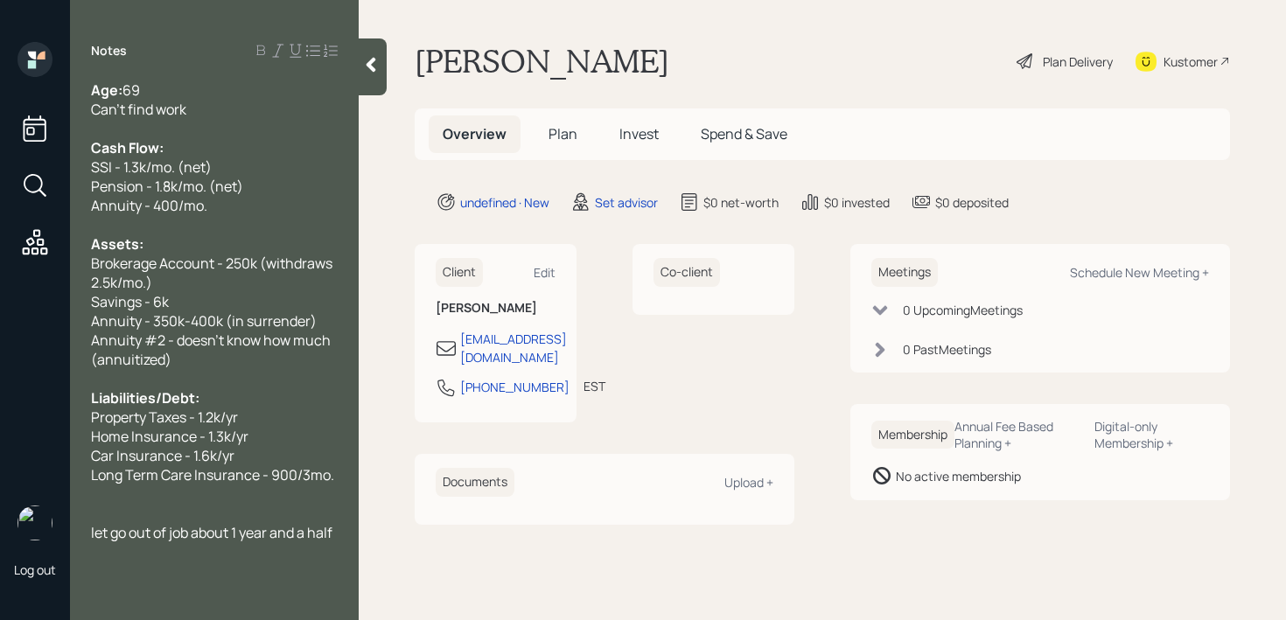
click at [334, 476] on div "Long Term Care Insurance - 900/3mo." at bounding box center [214, 475] width 247 height 19
click at [244, 96] on div "Age: [DEMOGRAPHIC_DATA]" at bounding box center [214, 90] width 247 height 19
click at [242, 109] on div "Can't find work" at bounding box center [214, 109] width 247 height 19
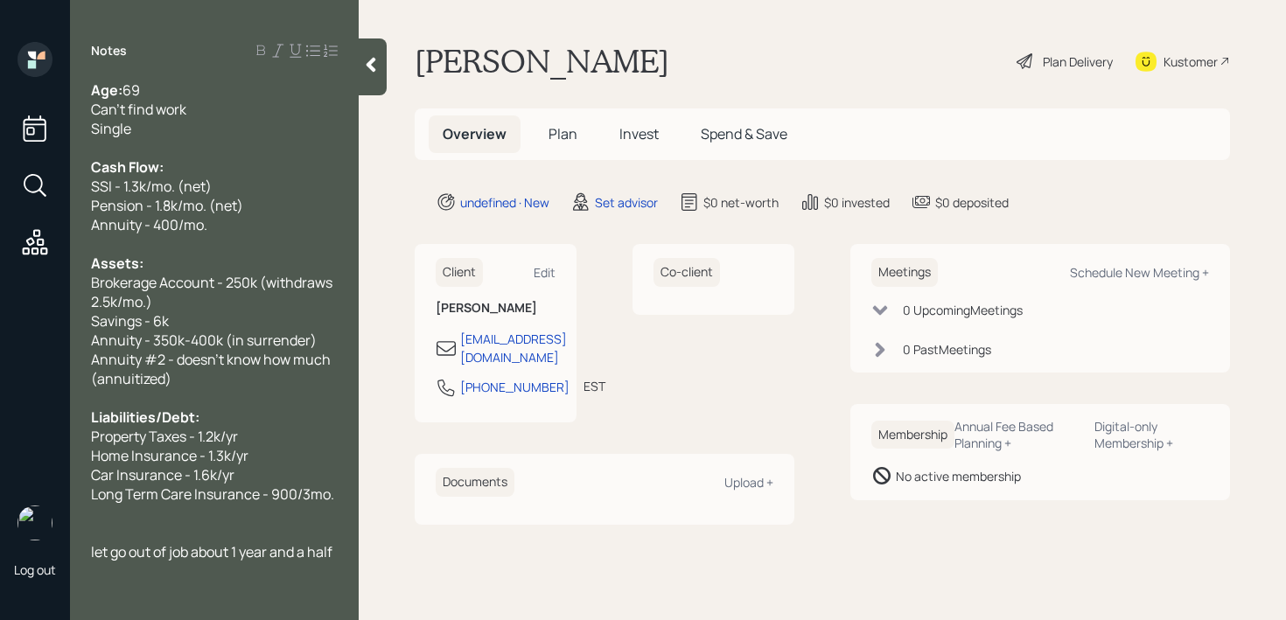
click at [373, 82] on div at bounding box center [373, 67] width 28 height 57
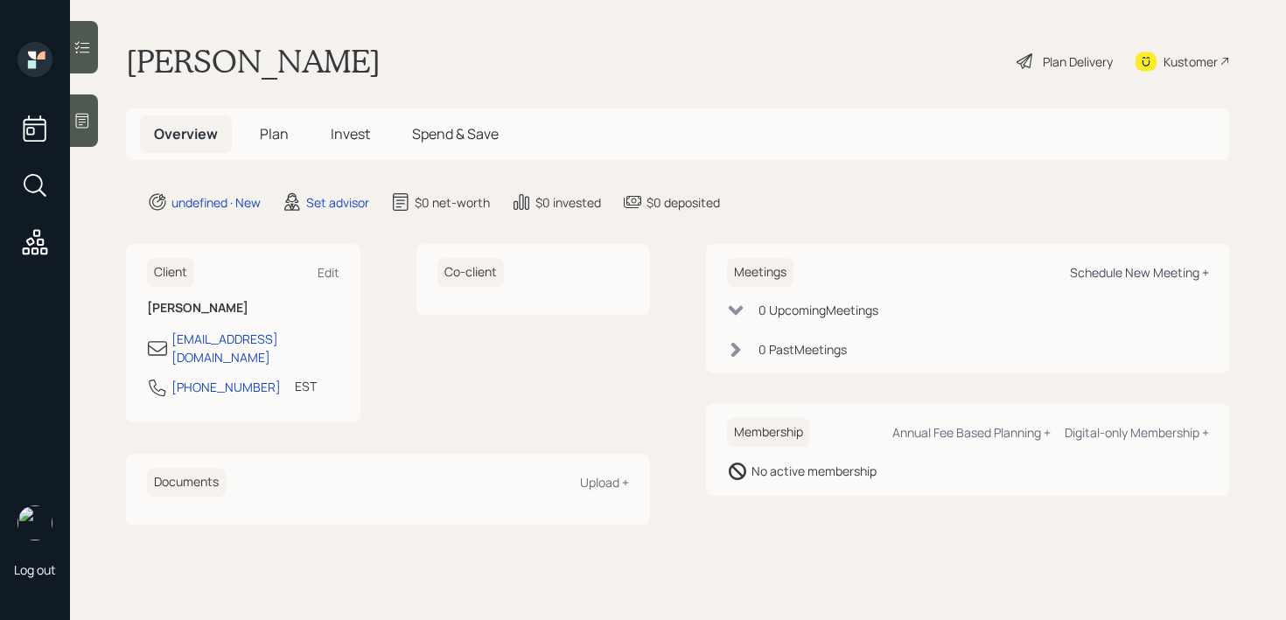
click at [1096, 273] on div "Schedule New Meeting +" at bounding box center [1139, 272] width 139 height 17
select select "round-[PERSON_NAME]"
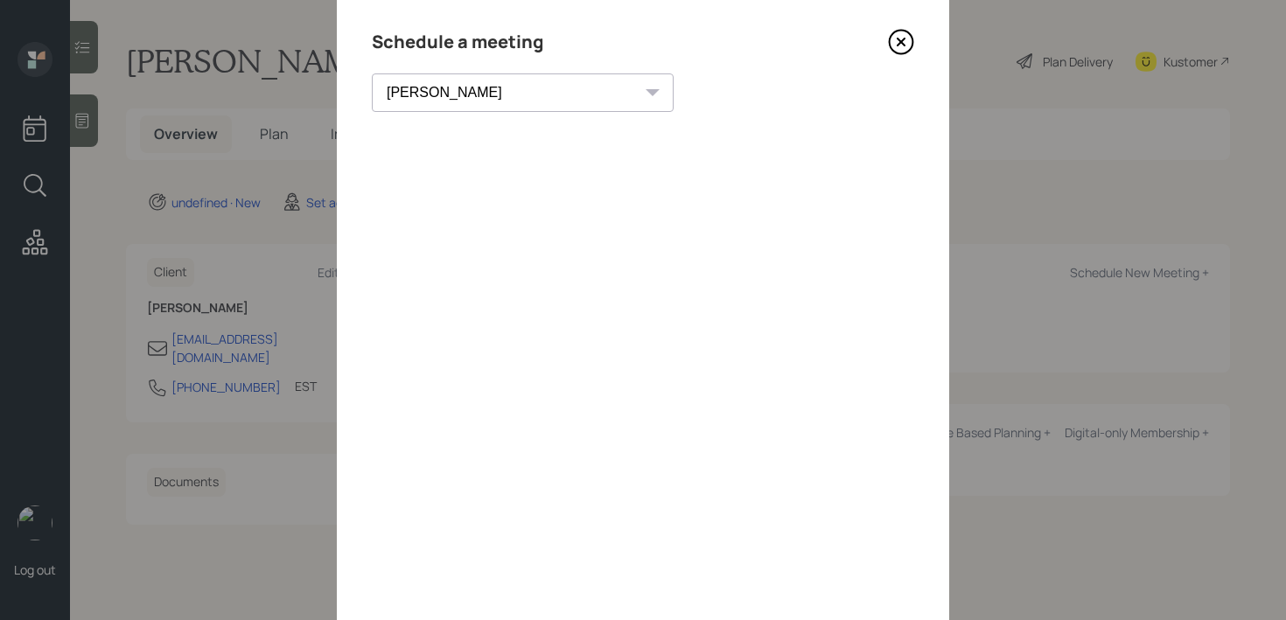
scroll to position [37, 0]
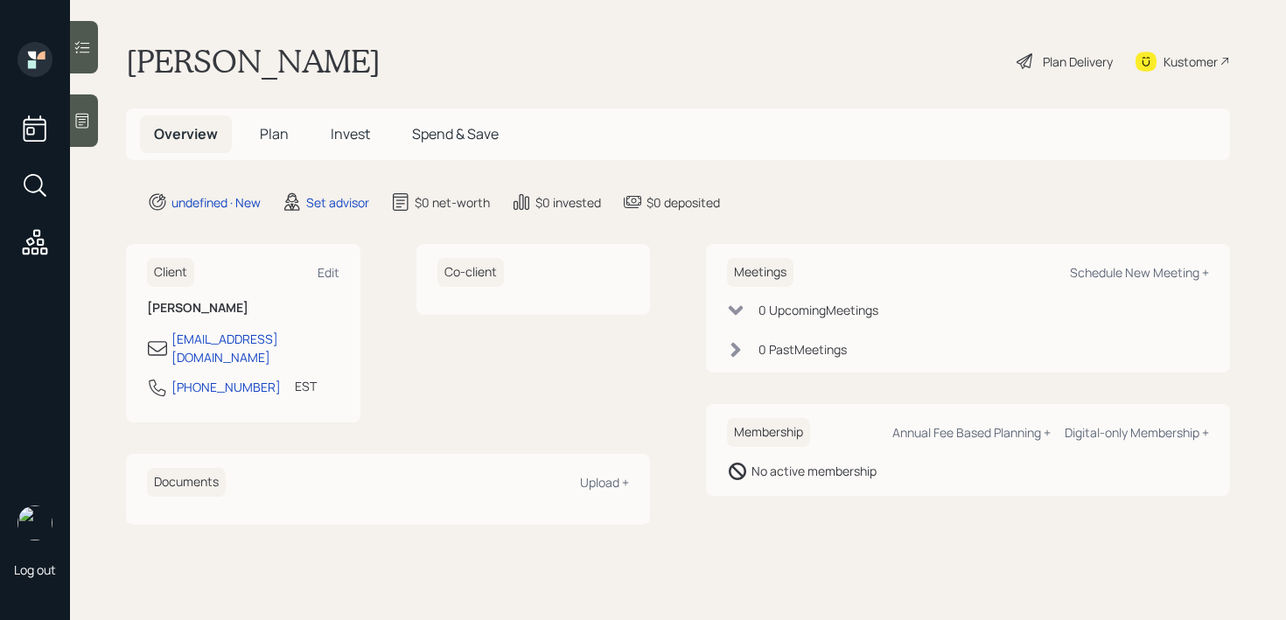
click at [1162, 63] on div "Kustomer" at bounding box center [1183, 61] width 95 height 39
click at [77, 130] on div at bounding box center [84, 121] width 28 height 53
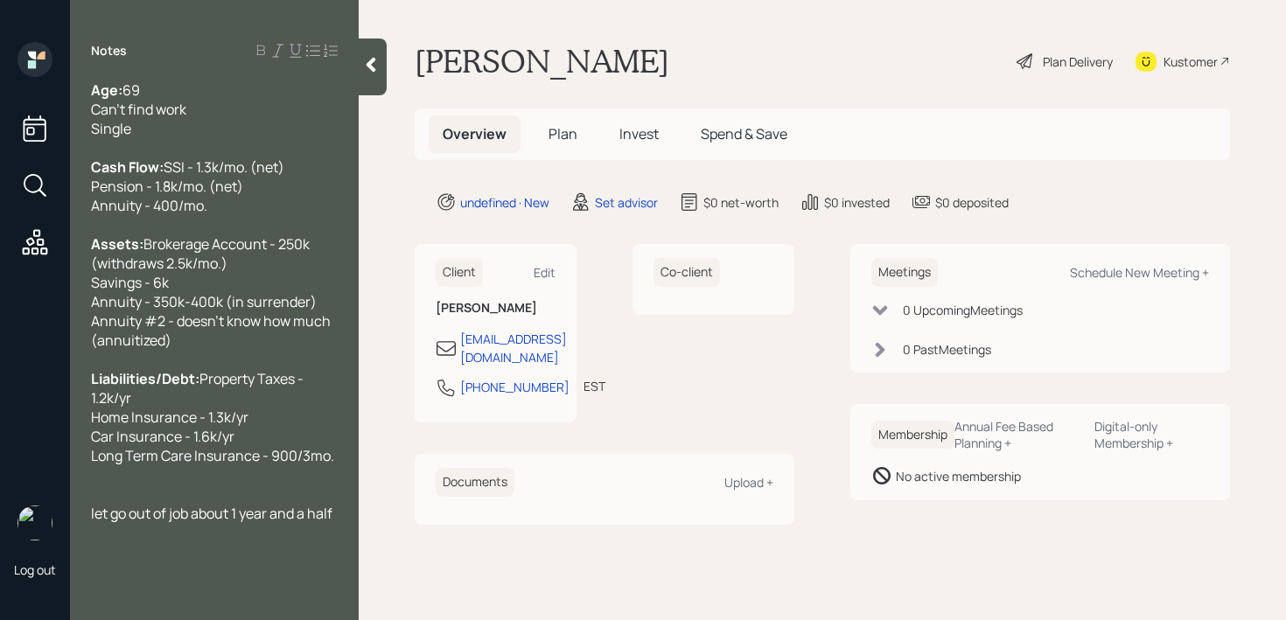
click at [132, 523] on span "let go out of job about 1 year and a half" at bounding box center [212, 513] width 242 height 19
click at [256, 523] on span "let go out of job about 1 year and a half" at bounding box center [212, 513] width 242 height 19
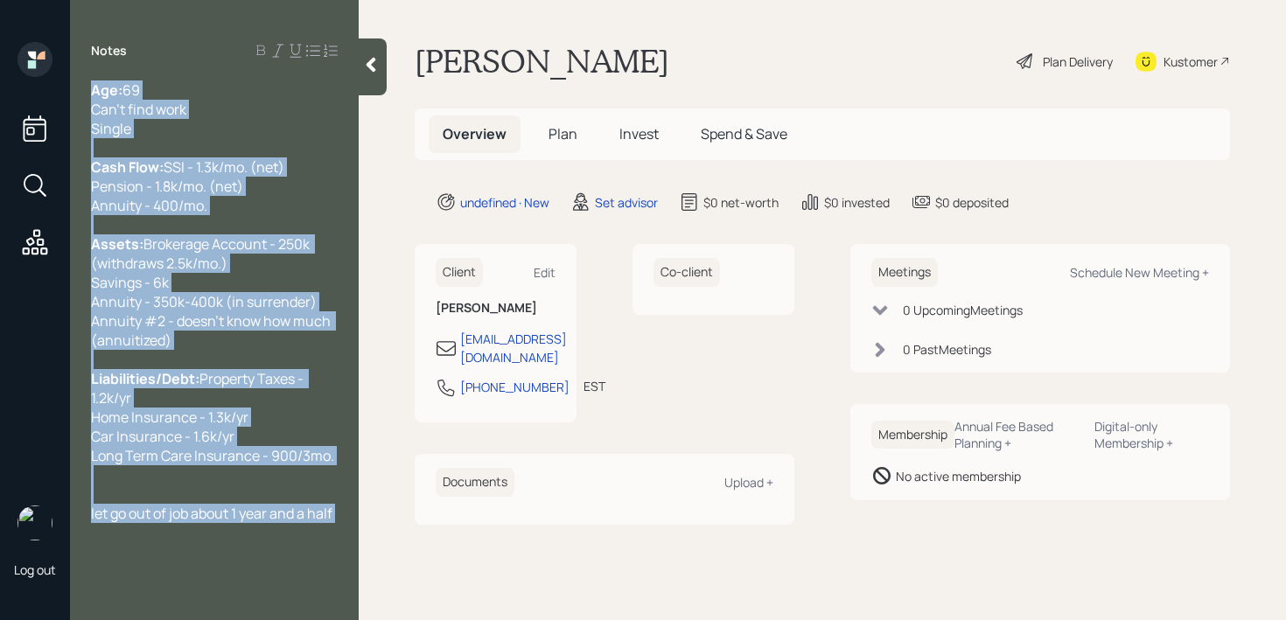
drag, startPoint x: 340, startPoint y: 552, endPoint x: 46, endPoint y: 552, distance: 293.1
click at [46, 552] on div "Log out Notes Age: [DEMOGRAPHIC_DATA] Can't find work Single Cash Flow: SSI - 1…" at bounding box center [643, 310] width 1286 height 620
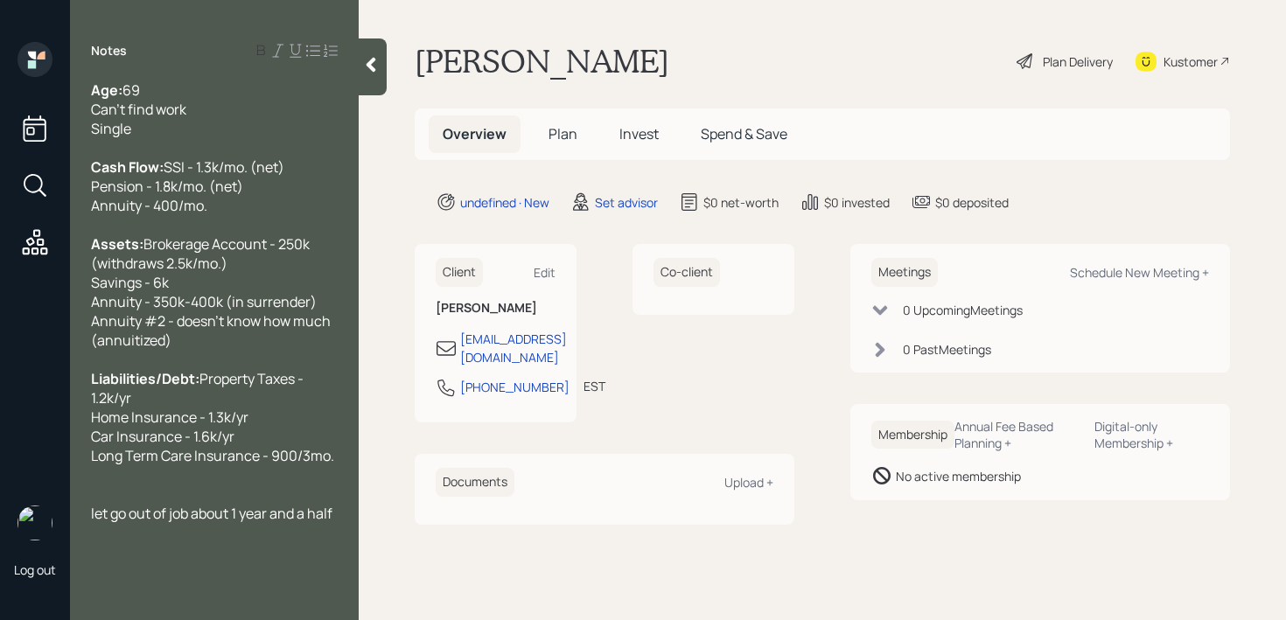
click at [256, 504] on div at bounding box center [214, 494] width 247 height 19
click at [333, 523] on span "let go out of job about 1 year and a half" at bounding box center [212, 513] width 242 height 19
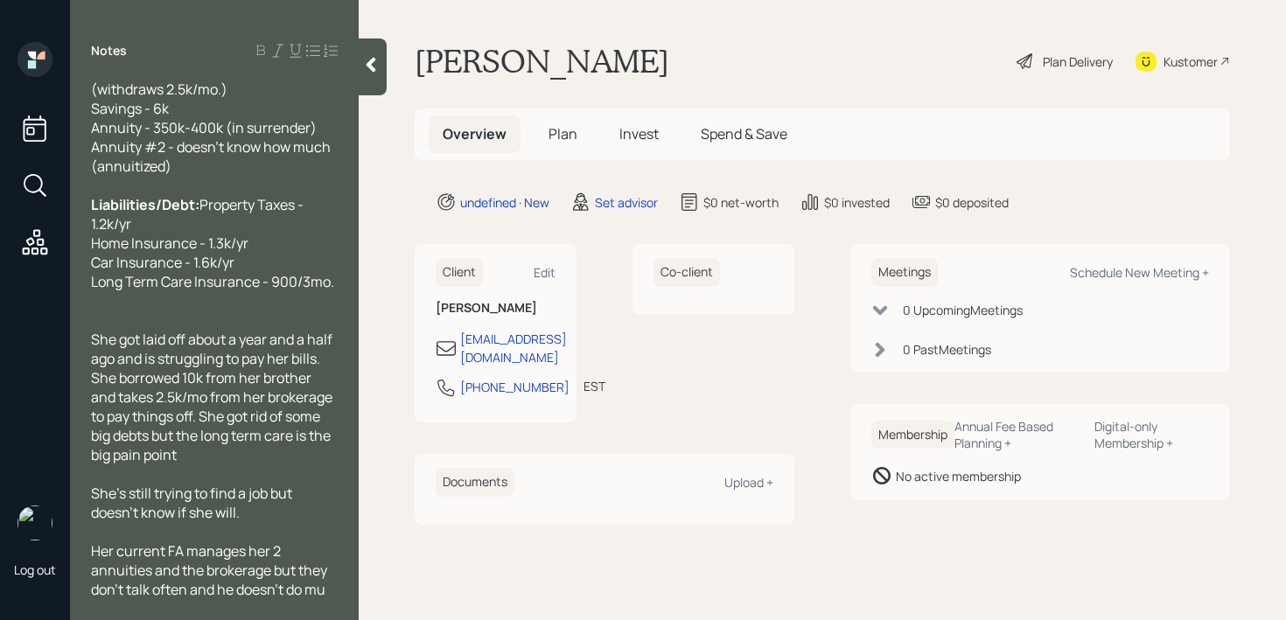
scroll to position [231, 0]
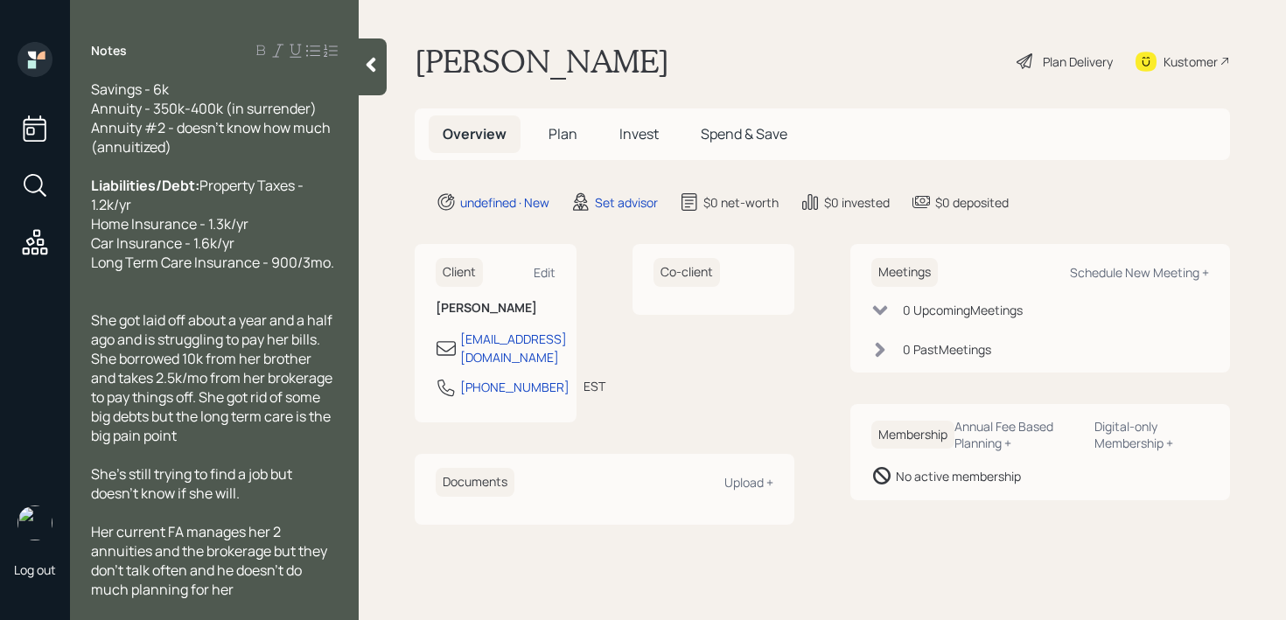
click at [375, 71] on icon at bounding box center [371, 65] width 18 height 18
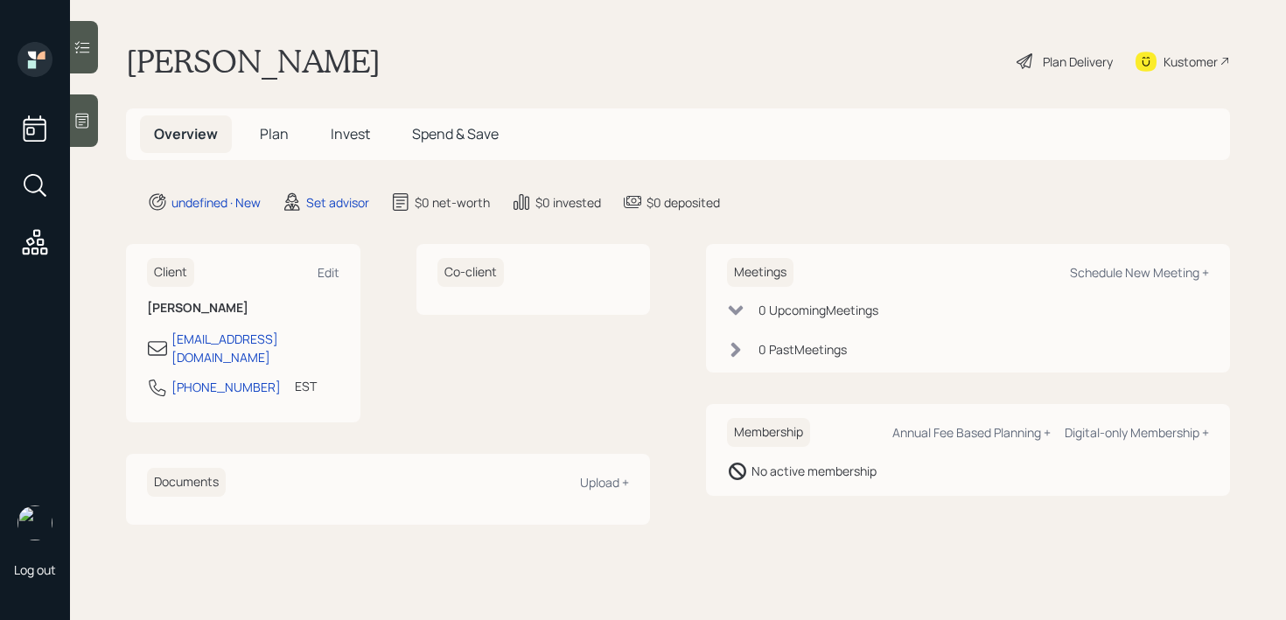
click at [485, 69] on div "[PERSON_NAME] Plan Delivery Kustomer" at bounding box center [678, 61] width 1104 height 39
